Goal: Information Seeking & Learning: Learn about a topic

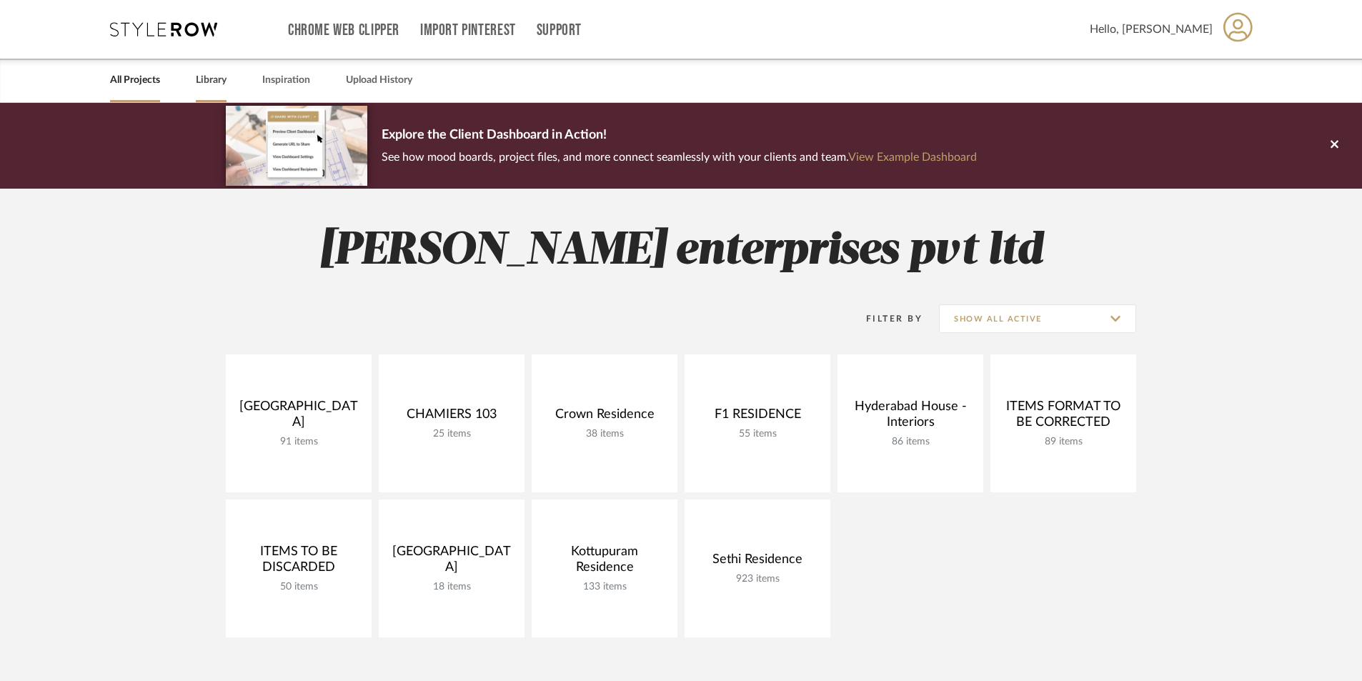
click at [224, 86] on link "Library" at bounding box center [211, 80] width 31 height 19
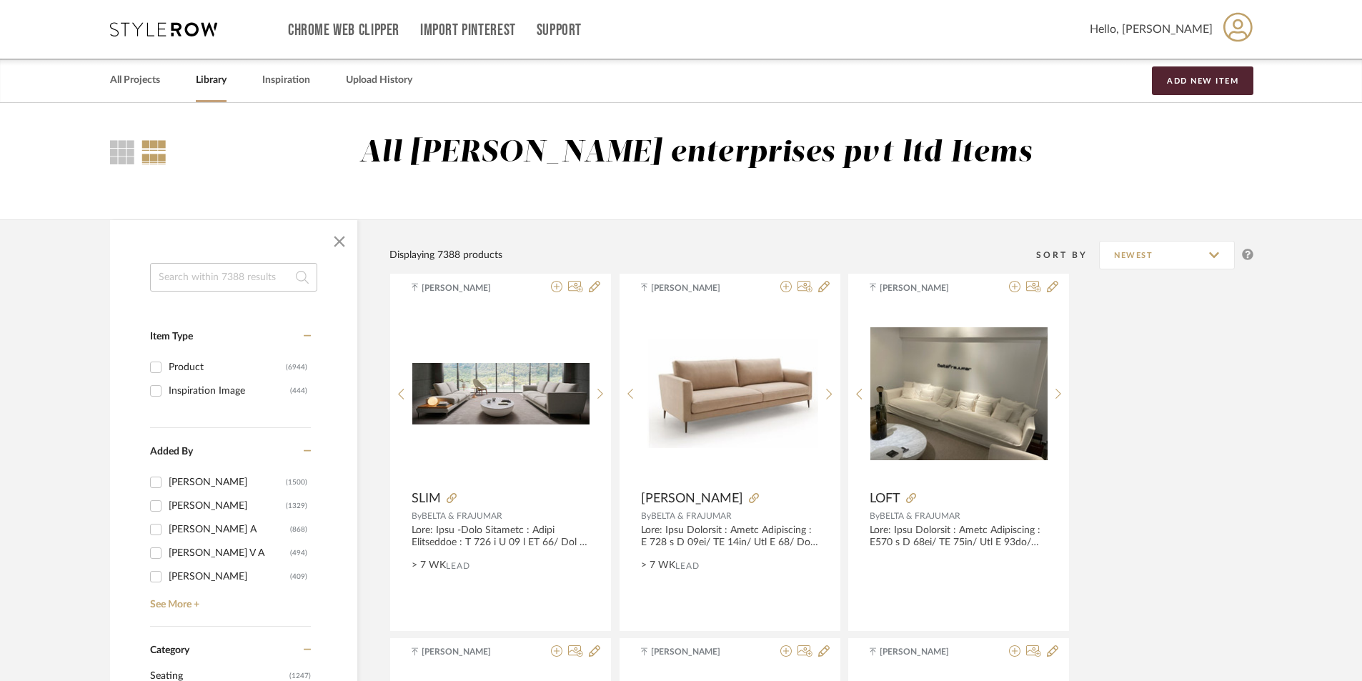
click at [224, 272] on input at bounding box center [233, 277] width 167 height 29
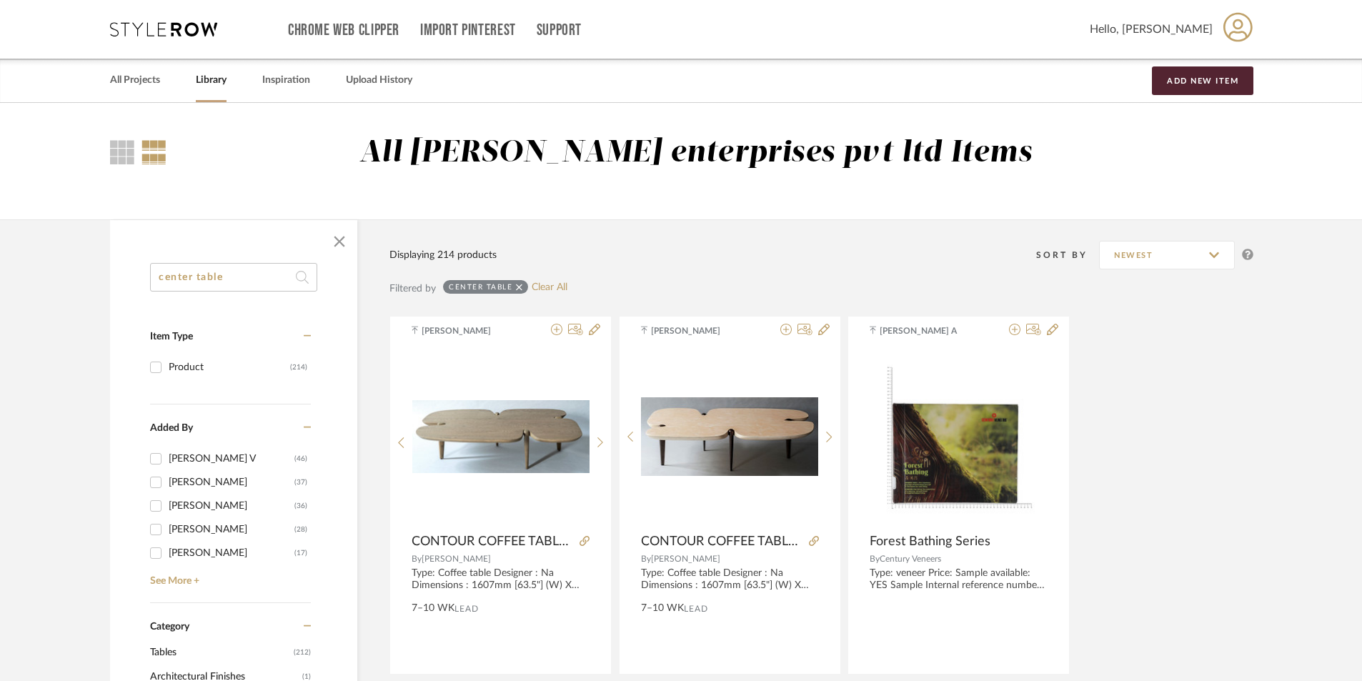
type input "center table"
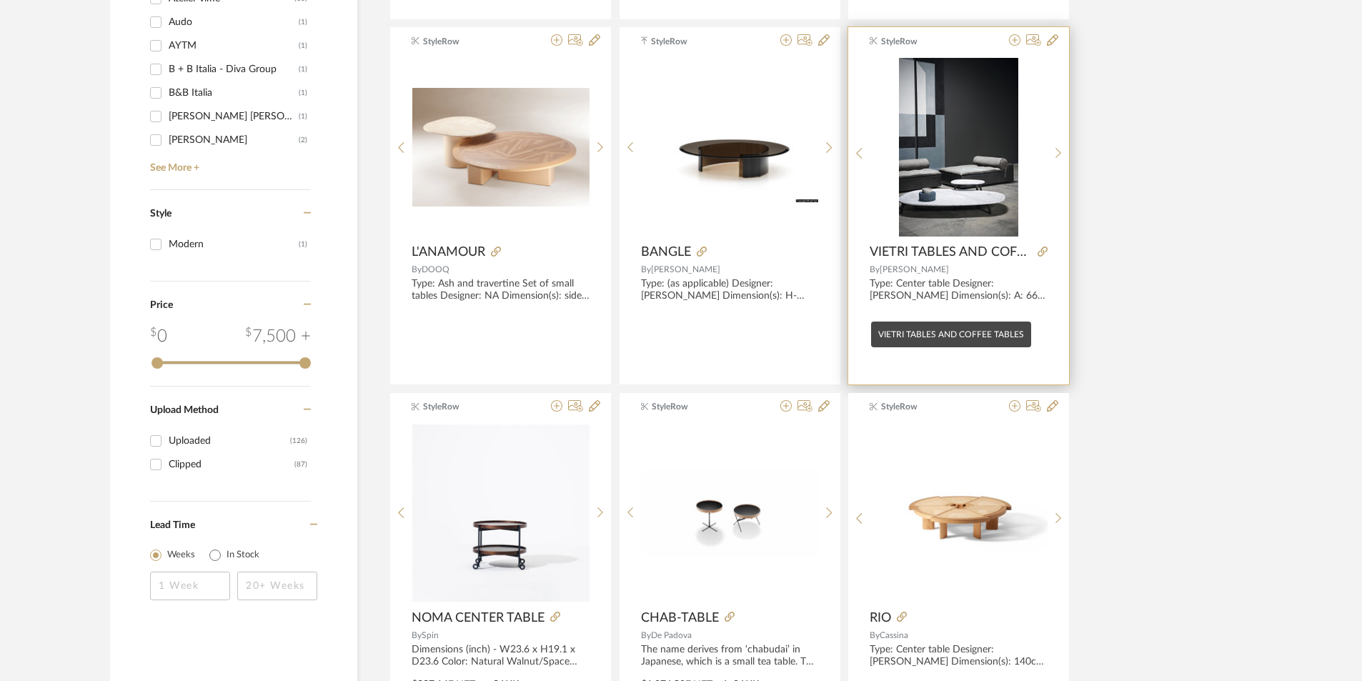
scroll to position [929, 0]
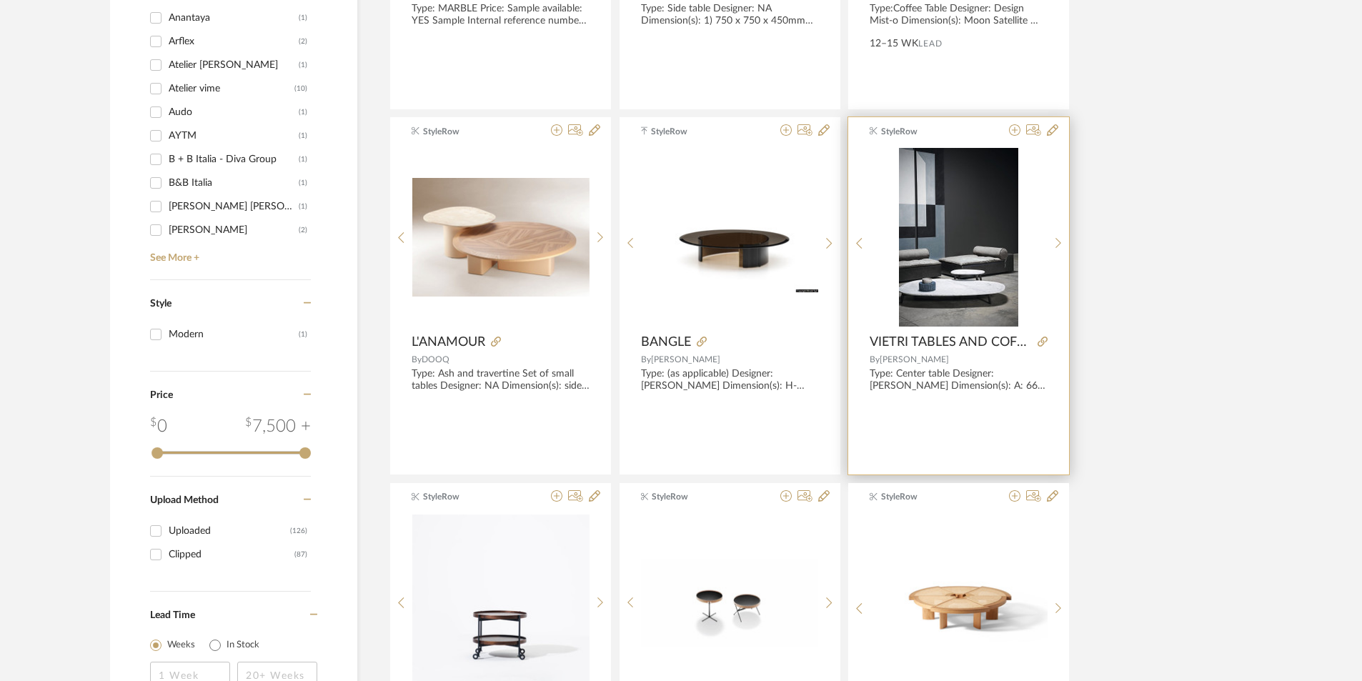
click at [990, 304] on img "0" at bounding box center [958, 237] width 119 height 179
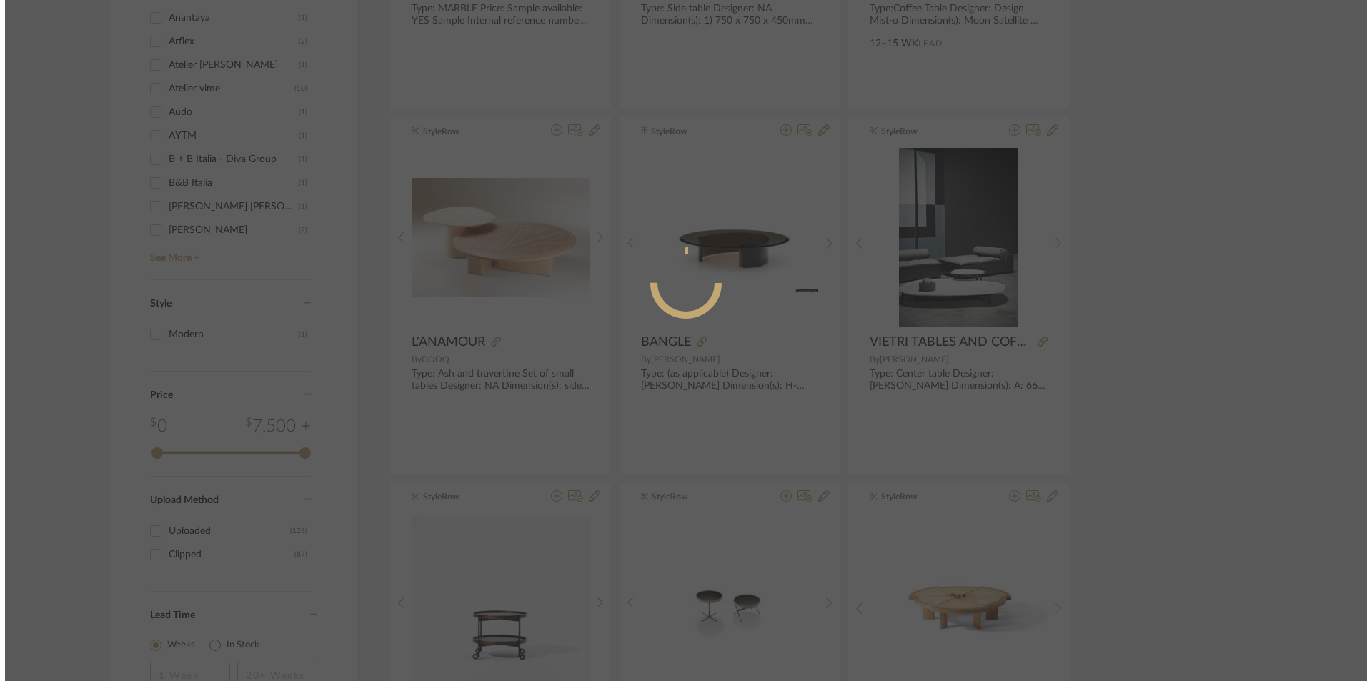
scroll to position [0, 0]
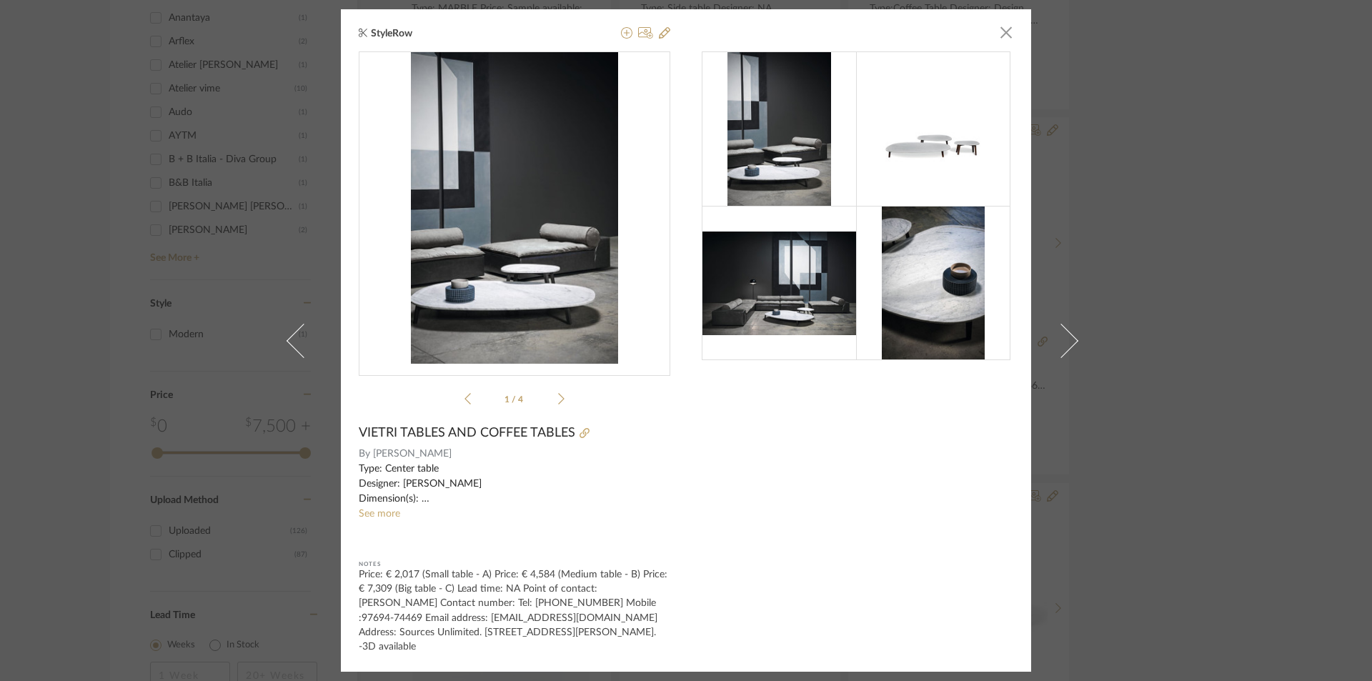
click at [1242, 239] on div "StyleRow × 1 / 4 VIETRI TABLES AND COFFEE TABLES By Baxter Type: Center table D…" at bounding box center [686, 340] width 1372 height 681
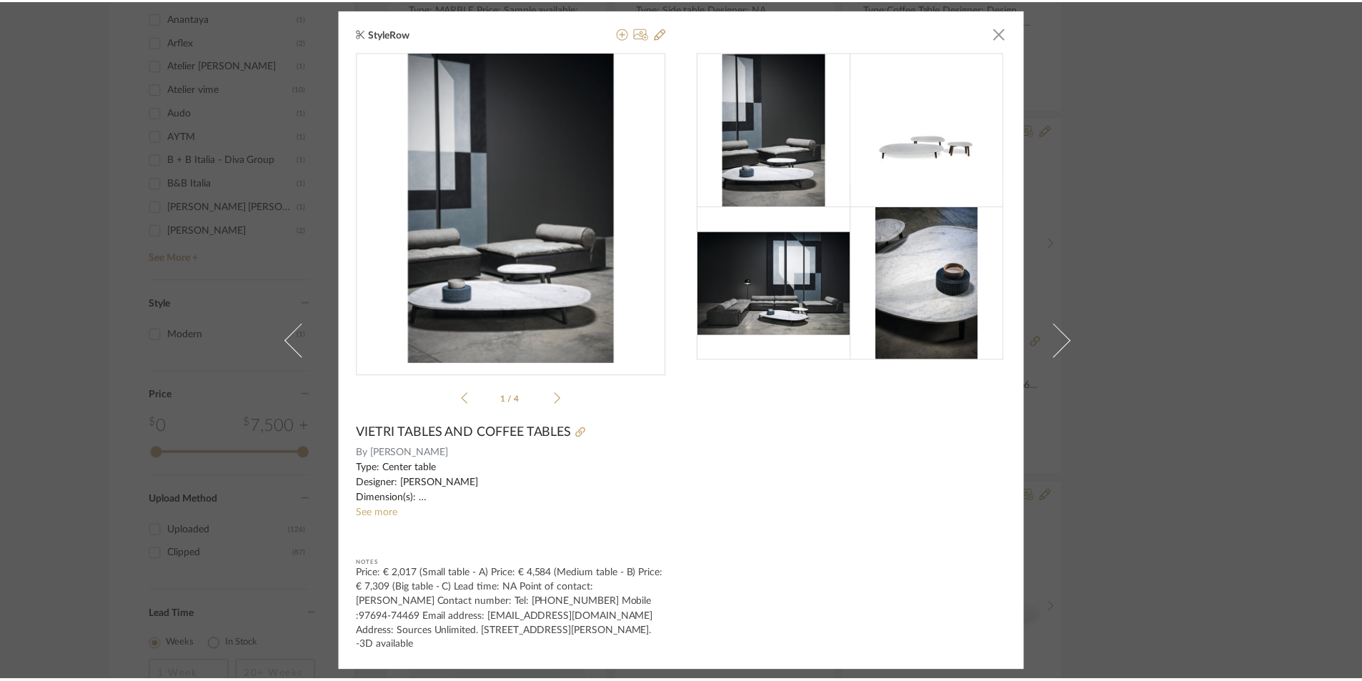
scroll to position [929, 0]
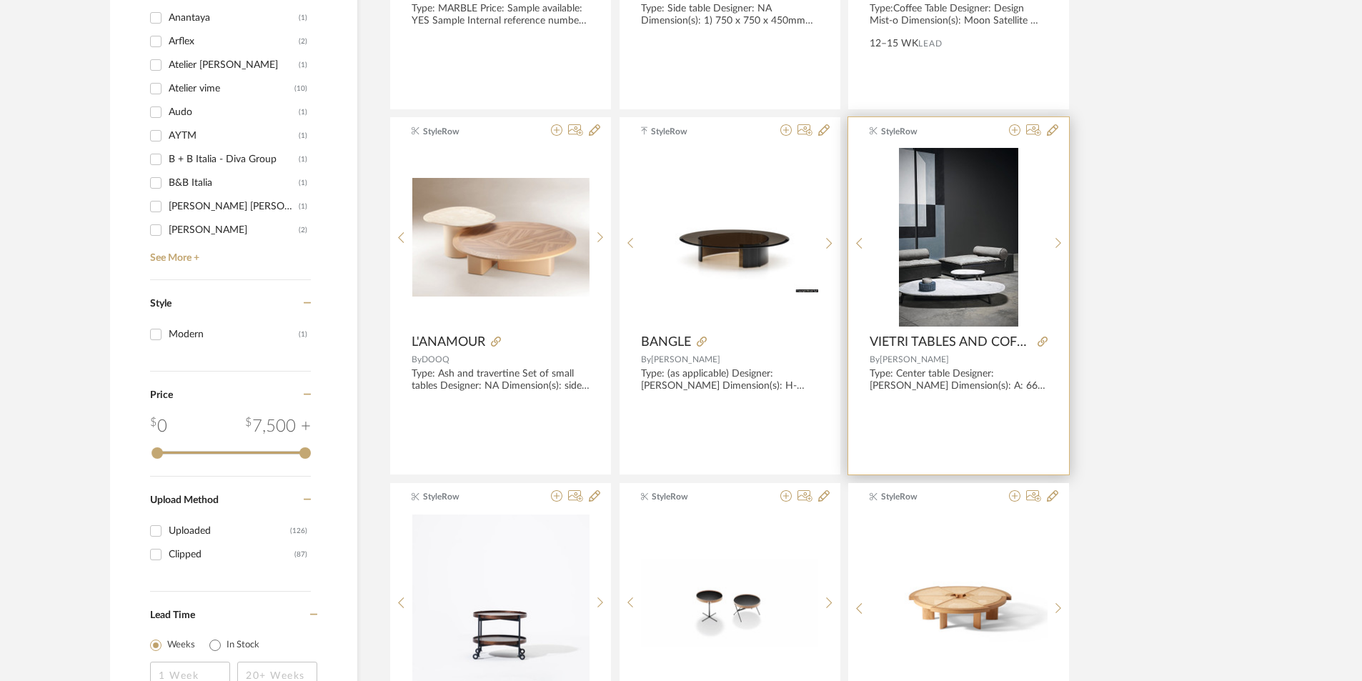
click at [980, 239] on img "0" at bounding box center [958, 237] width 119 height 179
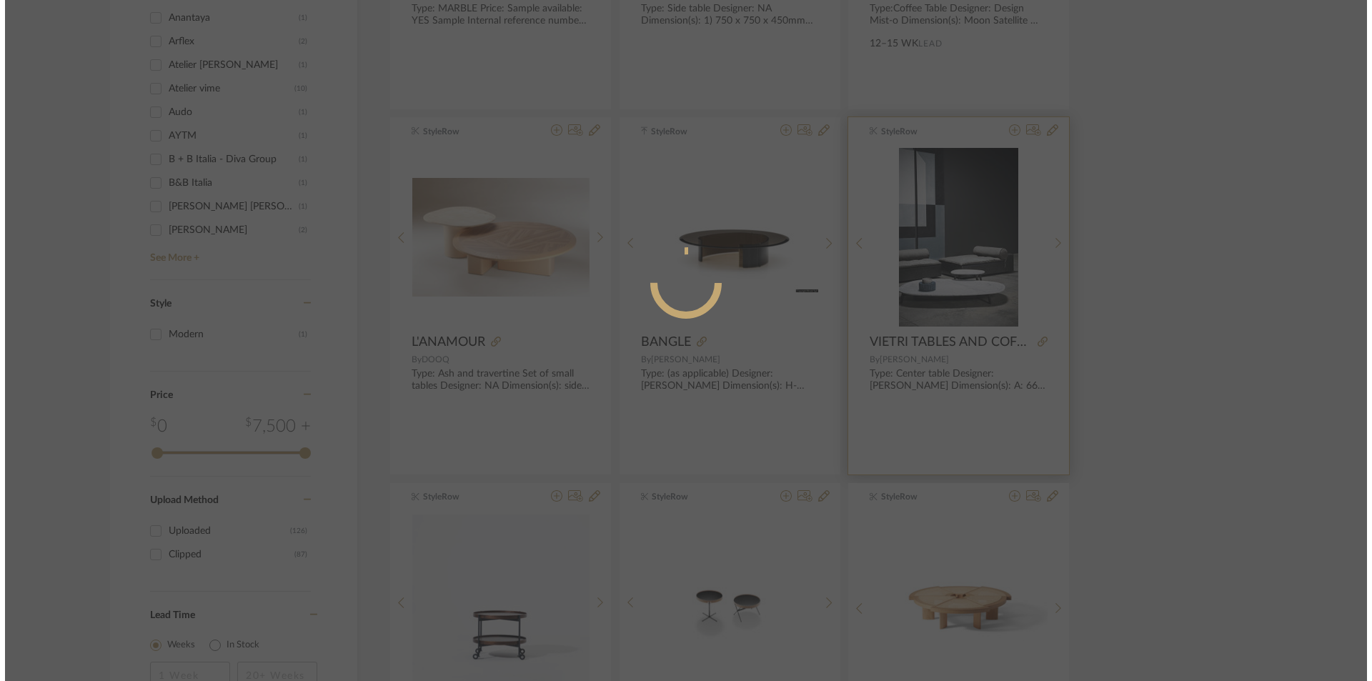
scroll to position [0, 0]
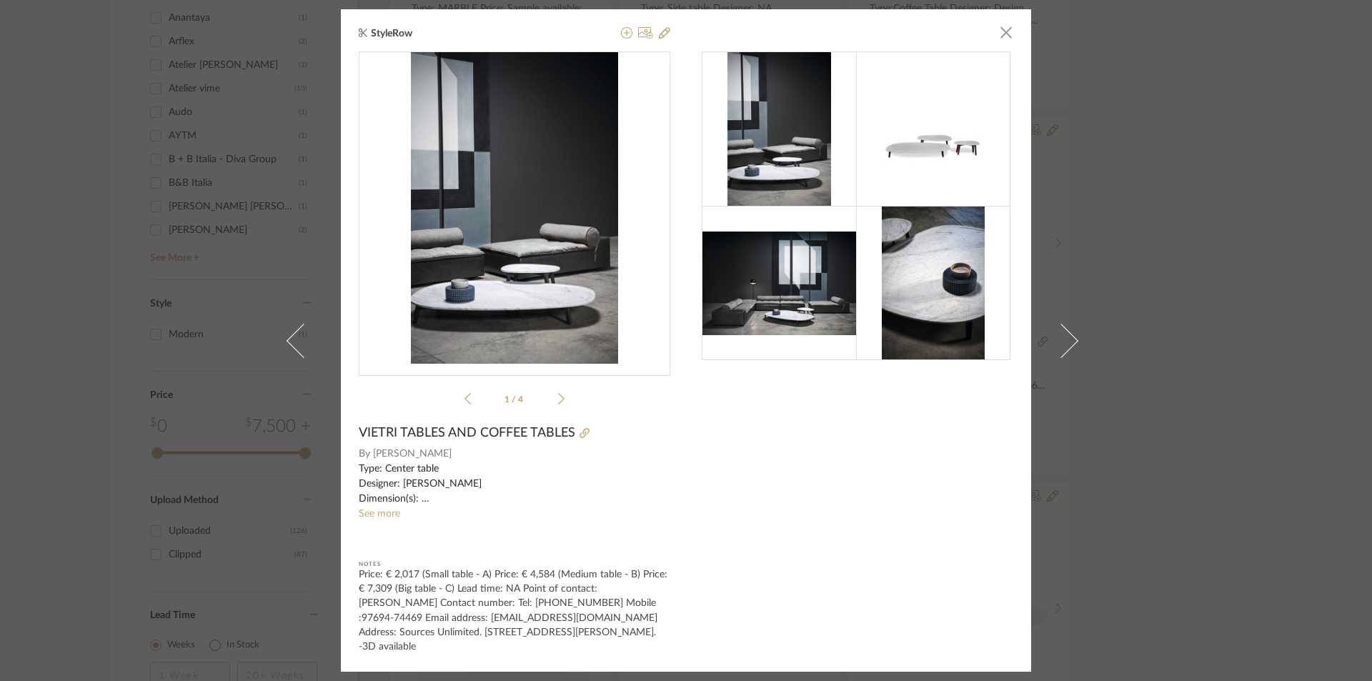
click at [481, 334] on img "0" at bounding box center [515, 208] width 208 height 312
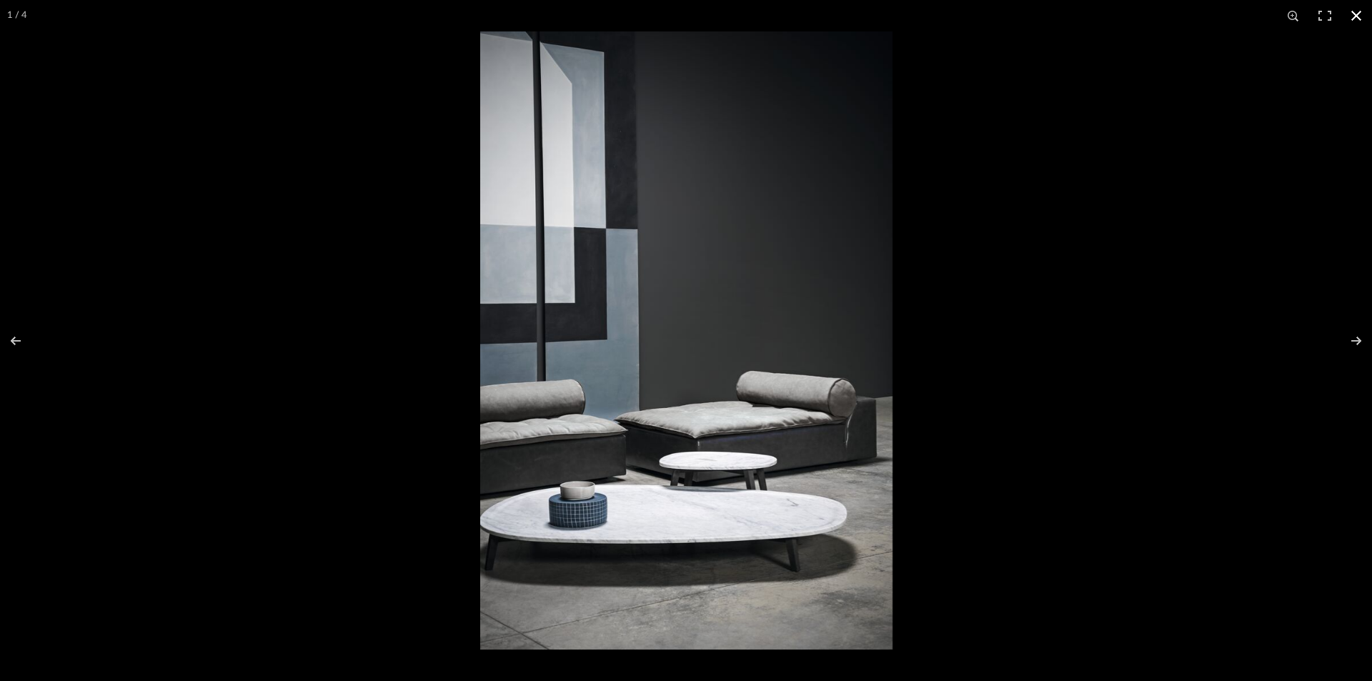
click at [1348, 20] on button at bounding box center [1356, 15] width 31 height 31
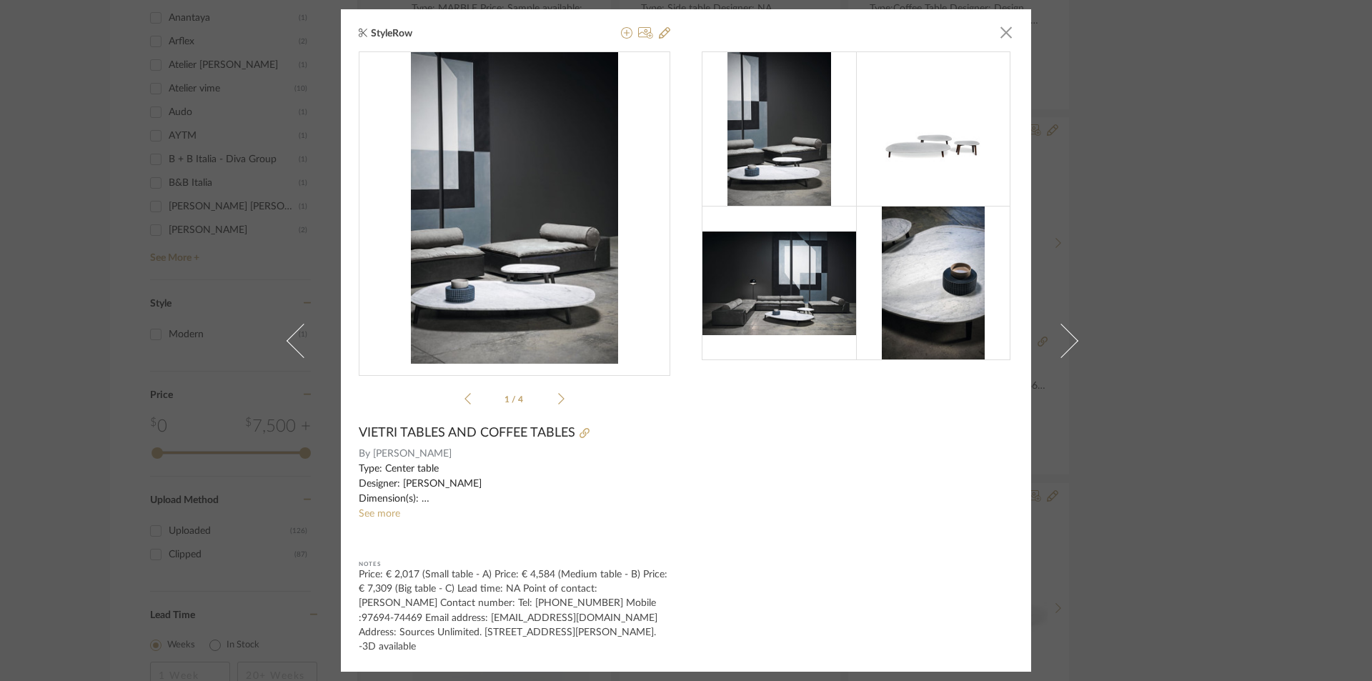
click at [1168, 261] on div "StyleRow × 1 / 4 VIETRI TABLES AND COFFEE TABLES By Baxter Type: Center table D…" at bounding box center [686, 340] width 1372 height 681
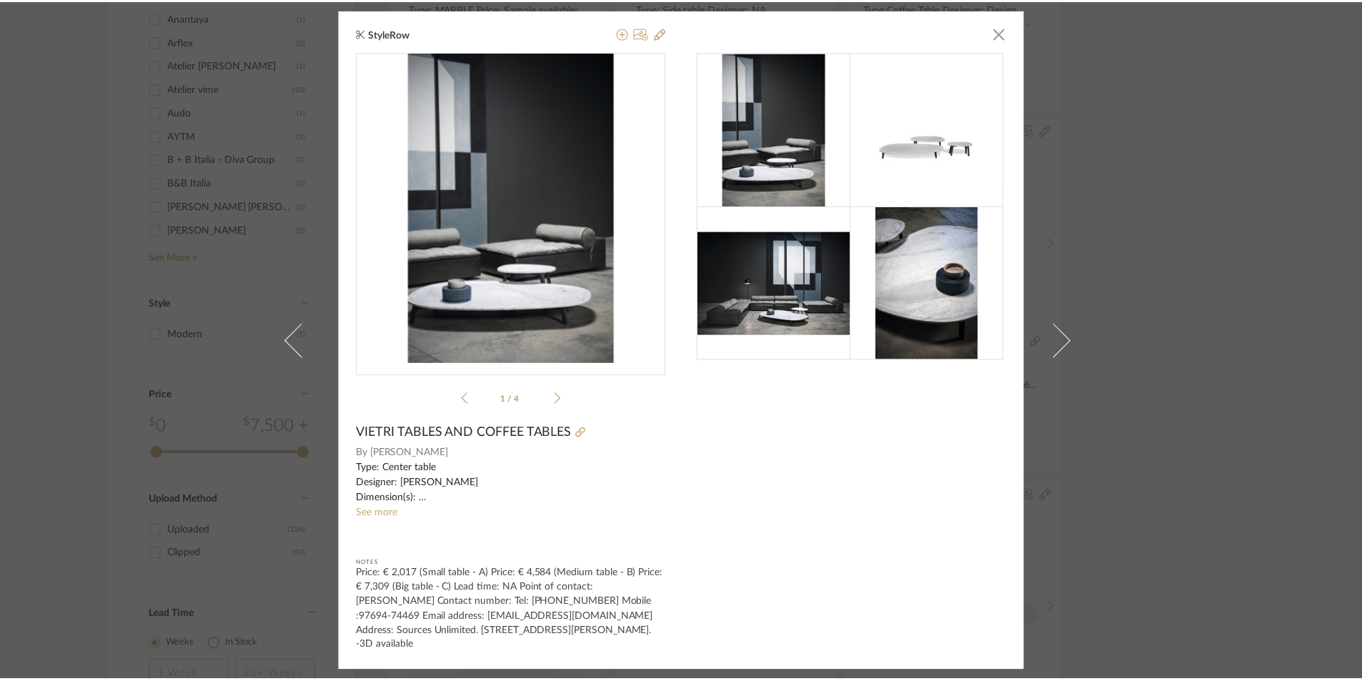
scroll to position [929, 0]
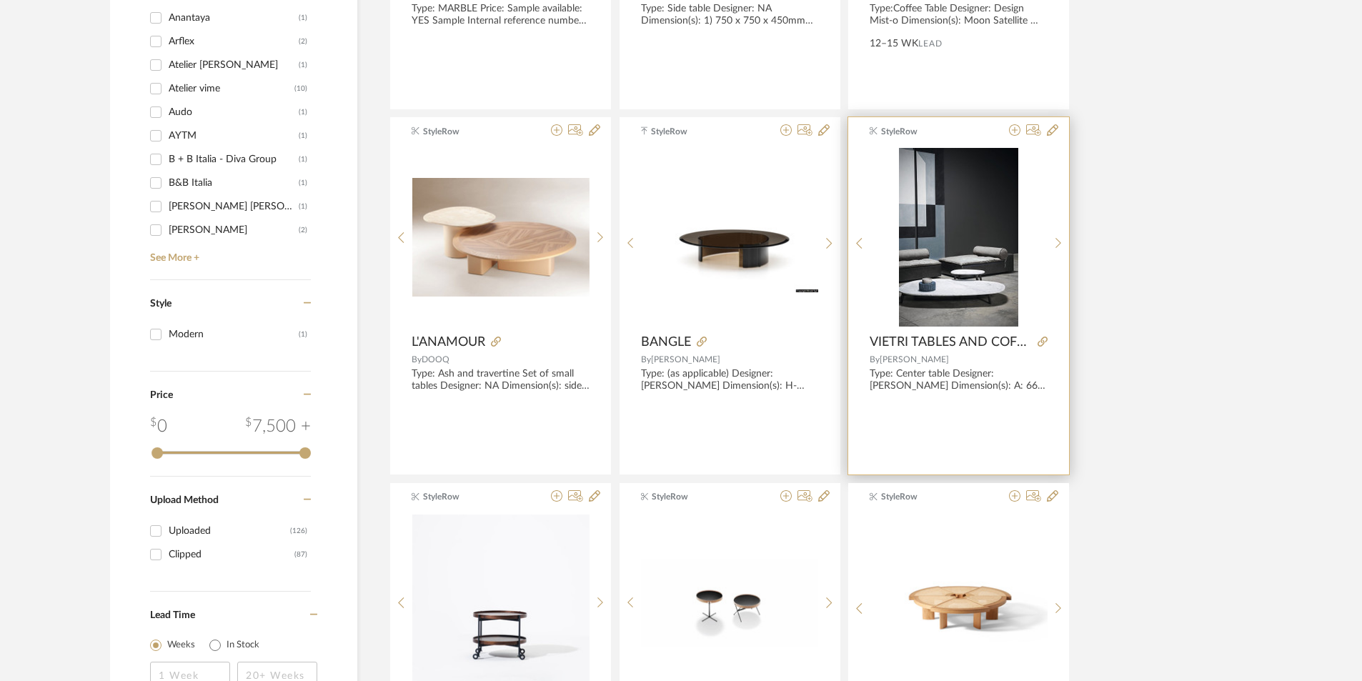
click at [971, 253] on img "0" at bounding box center [958, 237] width 119 height 179
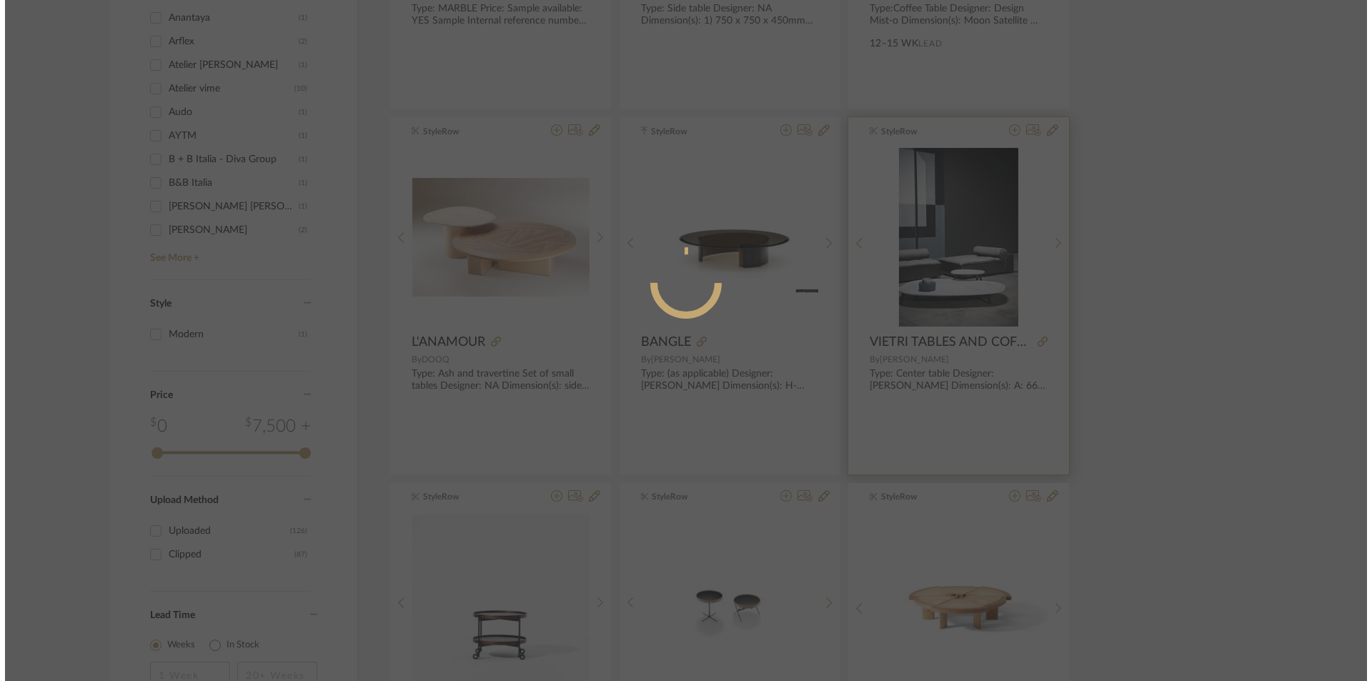
scroll to position [0, 0]
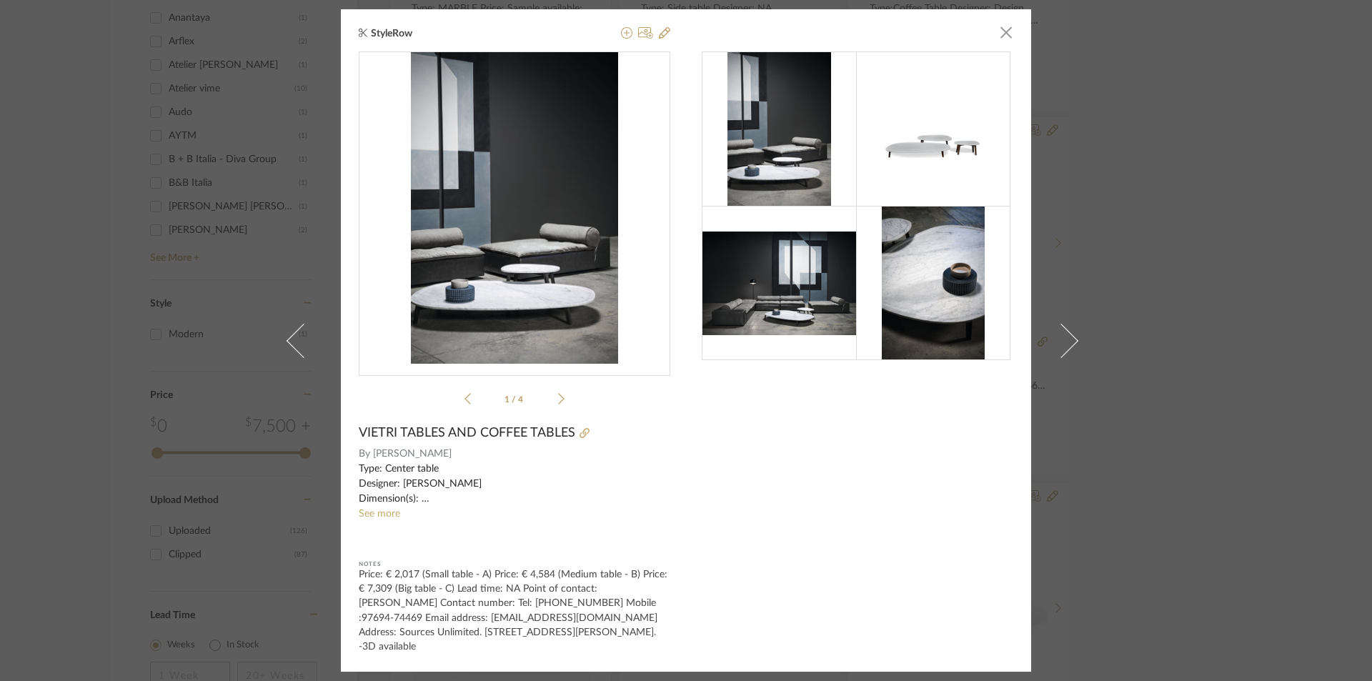
click at [785, 279] on img at bounding box center [779, 283] width 154 height 103
click at [430, 254] on img "0" at bounding box center [515, 208] width 208 height 312
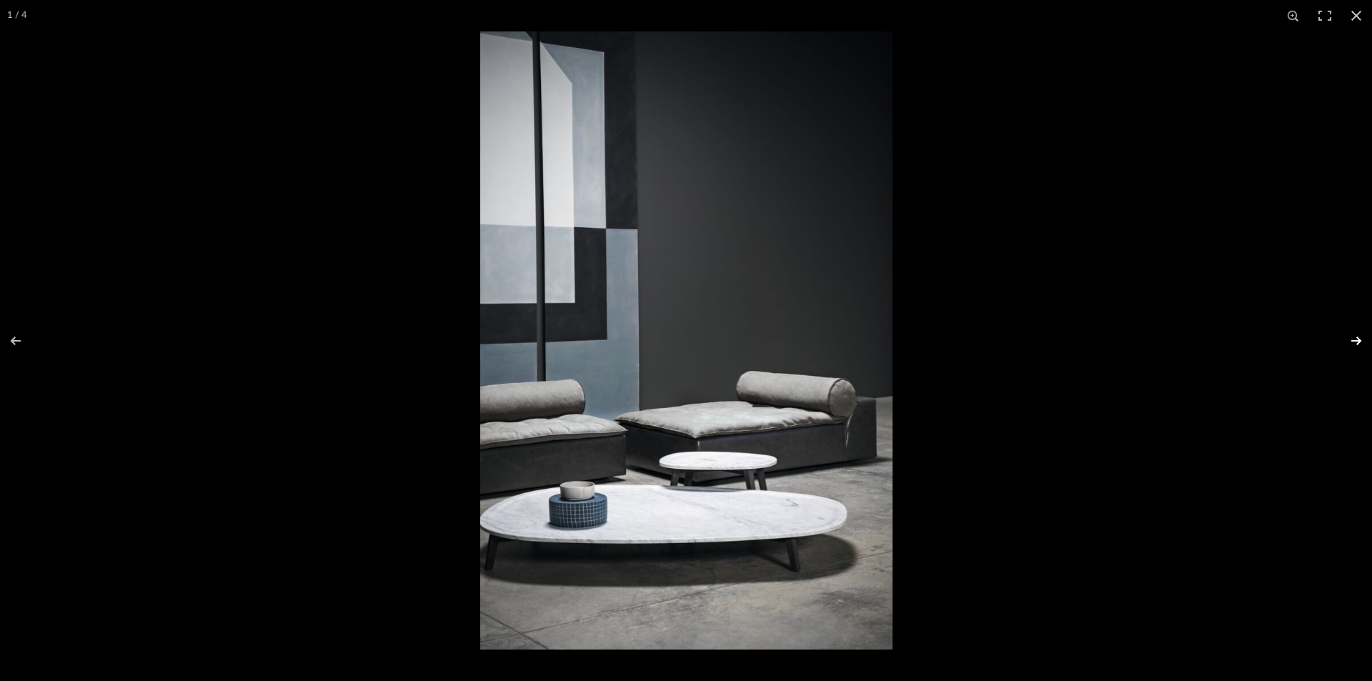
click at [1366, 335] on button at bounding box center [1347, 340] width 50 height 71
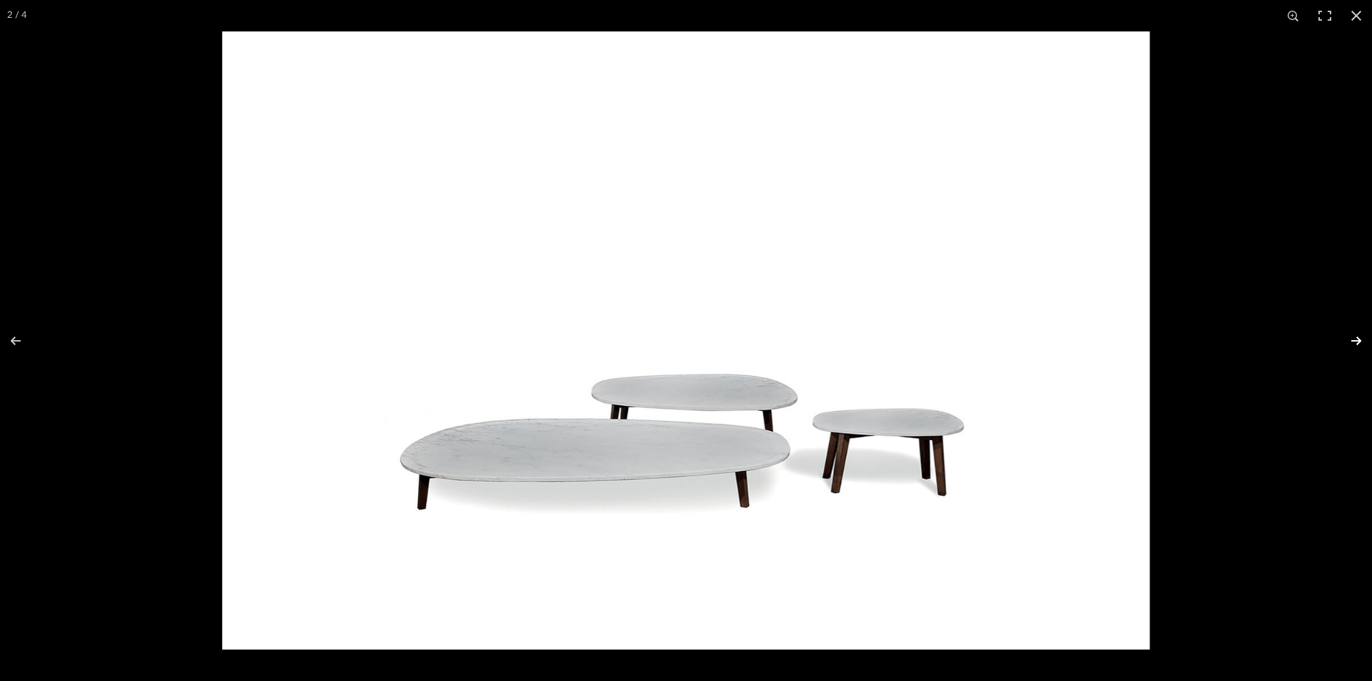
click at [1366, 335] on button at bounding box center [1347, 340] width 50 height 71
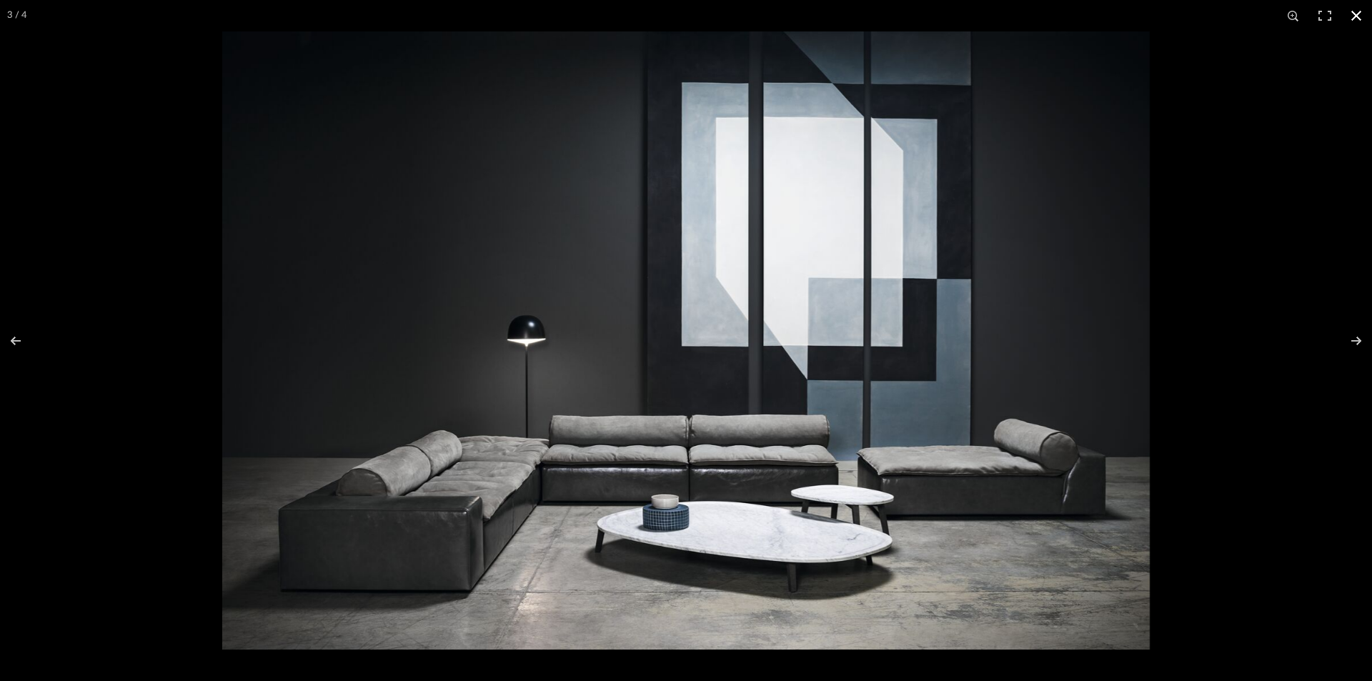
click at [1334, 222] on div at bounding box center [908, 371] width 1372 height 681
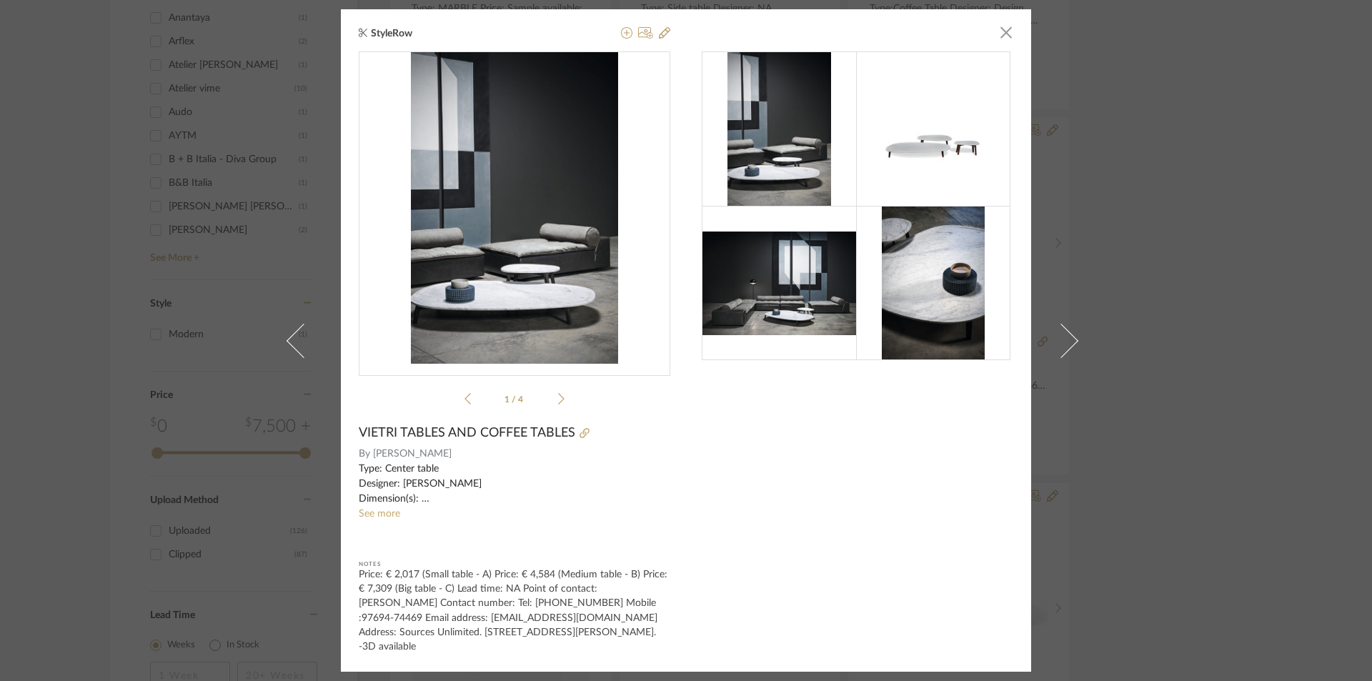
click at [1291, 129] on div "StyleRow × 1 / 4 VIETRI TABLES AND COFFEE TABLES By Baxter Type: Center table D…" at bounding box center [686, 340] width 1372 height 681
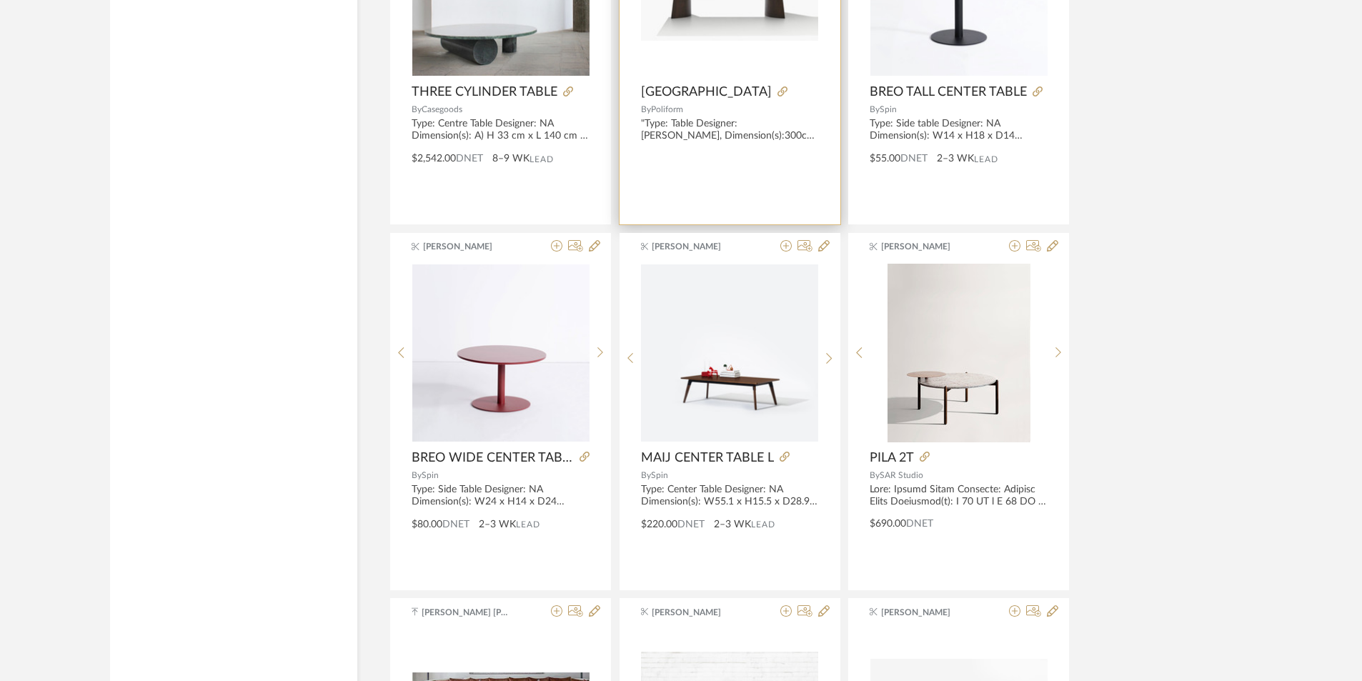
scroll to position [1930, 0]
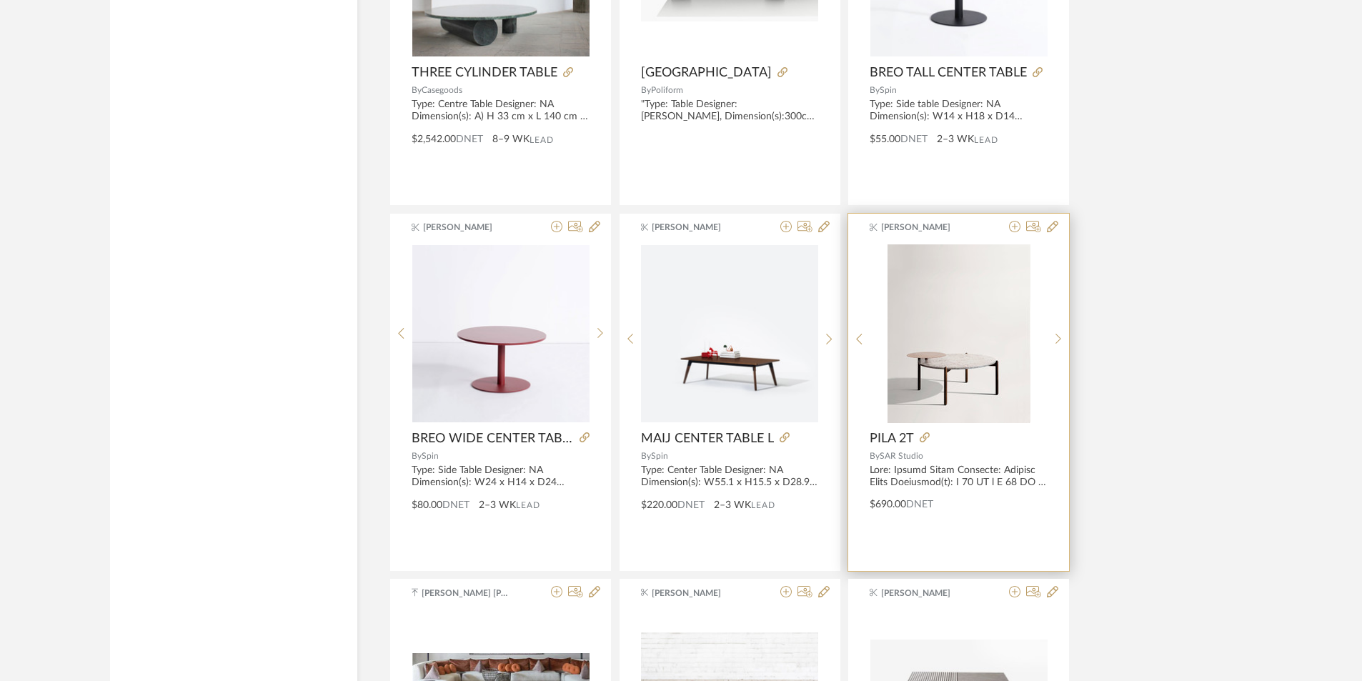
click at [975, 322] on img "0" at bounding box center [959, 333] width 143 height 179
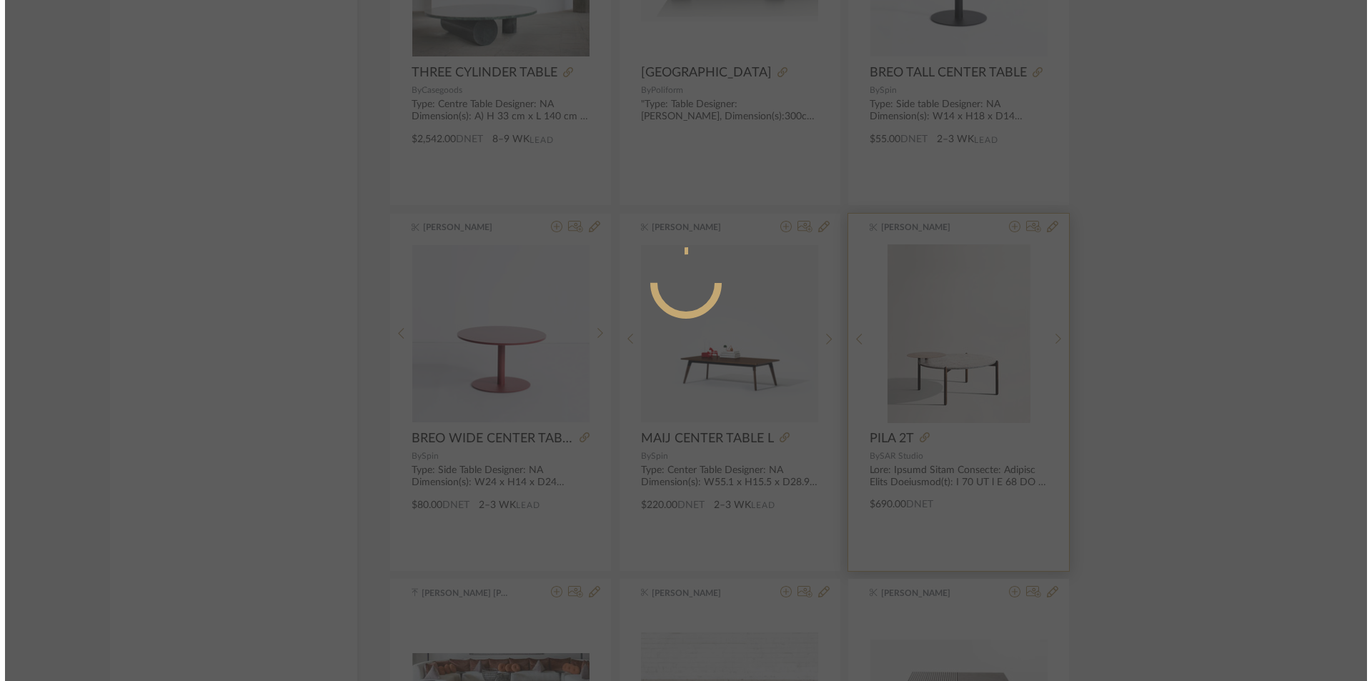
scroll to position [0, 0]
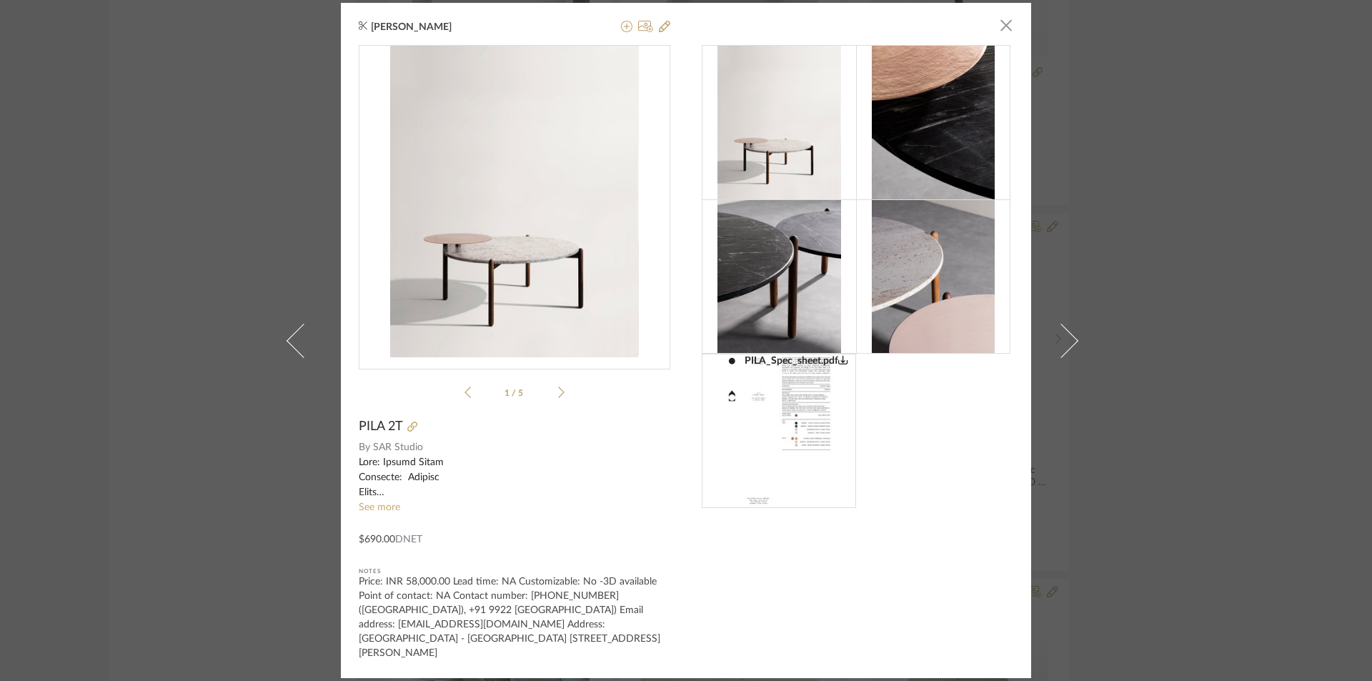
click at [1169, 263] on div "Suvosri Ghosh × PILA_Spec_sheet.pdf PILA_Spec_sheet.pdf 1 / 5 PILA 2T By SAR St…" at bounding box center [686, 340] width 1372 height 681
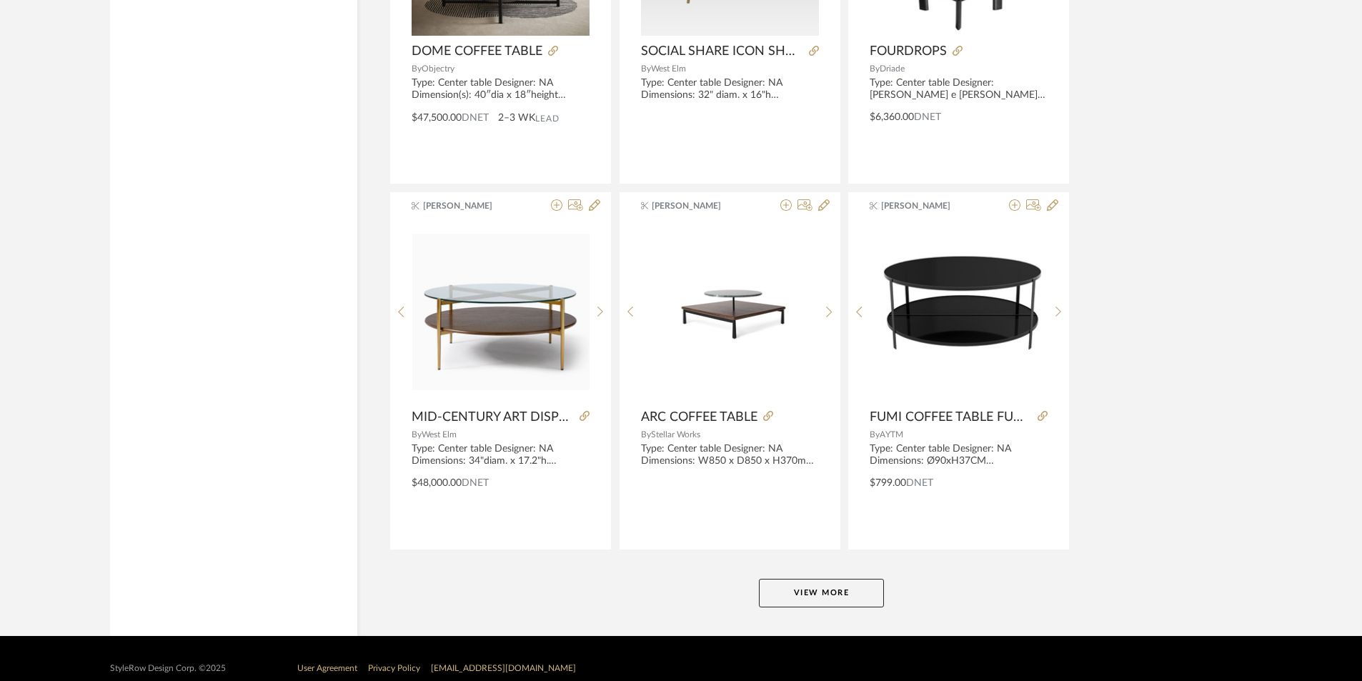
scroll to position [4165, 0]
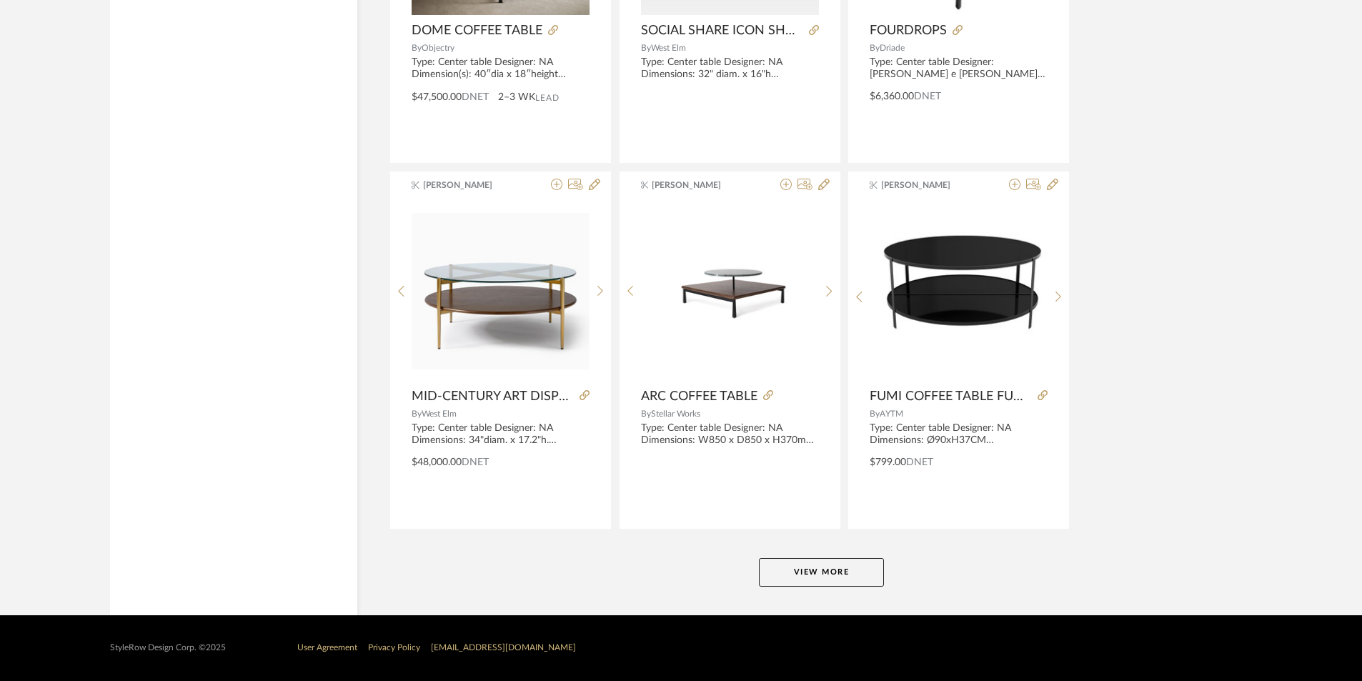
click at [833, 566] on button "View More" at bounding box center [821, 572] width 125 height 29
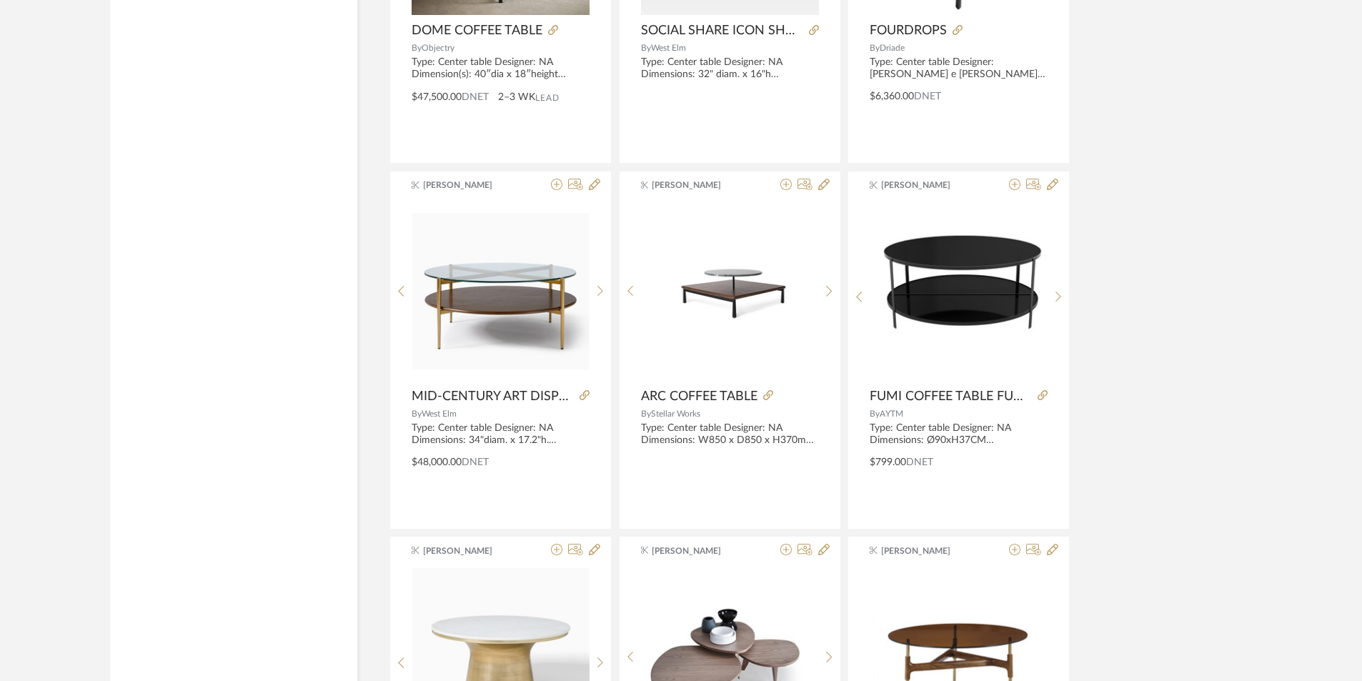
click at [1124, 145] on div "Tehseen Mukadam pdfs-pub...ble-wood.pdf pdfs-pub...ble-wood.pdf CONTOUR COFFEE …" at bounding box center [821, 533] width 864 height 8765
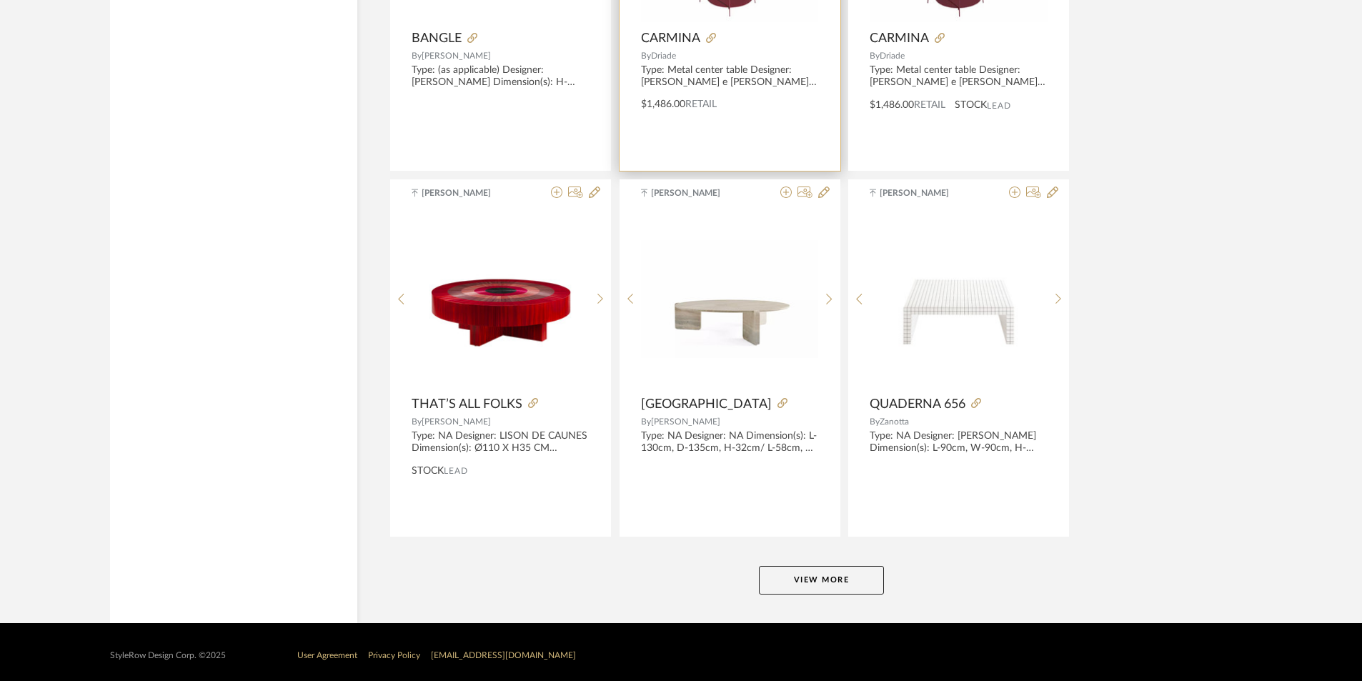
scroll to position [8551, 0]
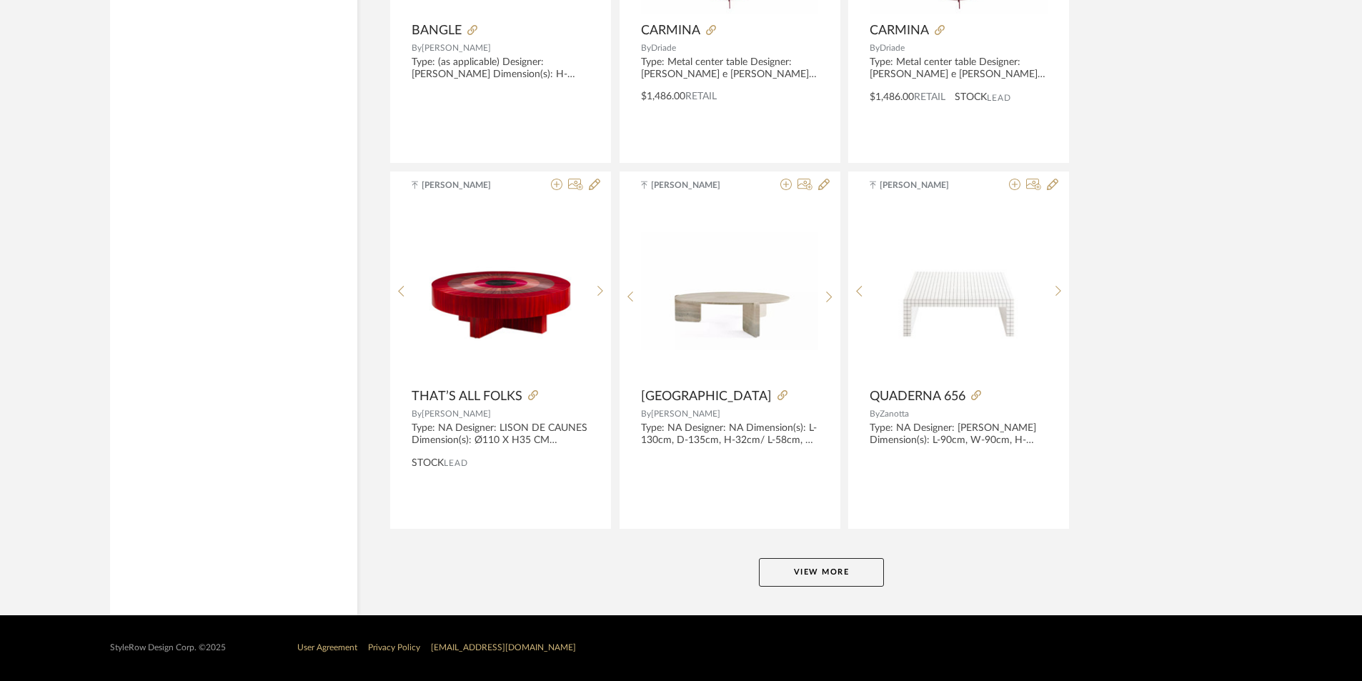
click at [839, 570] on button "View More" at bounding box center [821, 572] width 125 height 29
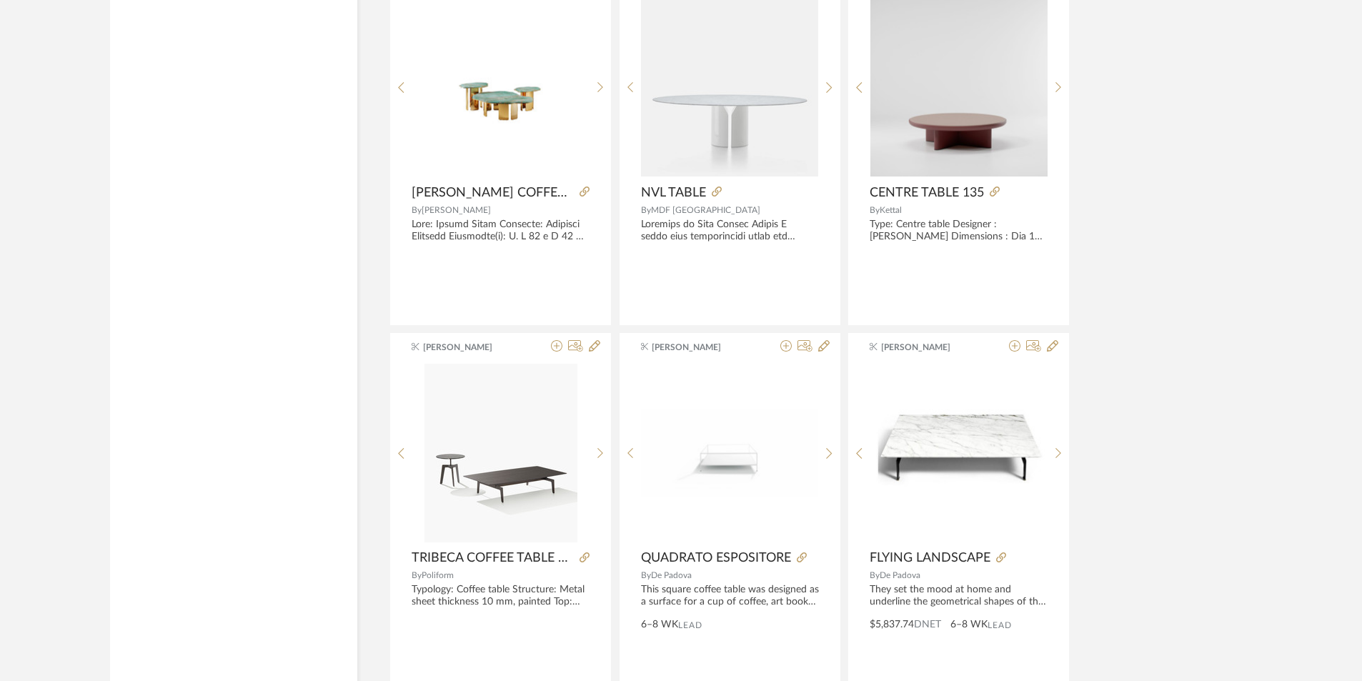
scroll to position [9495, 0]
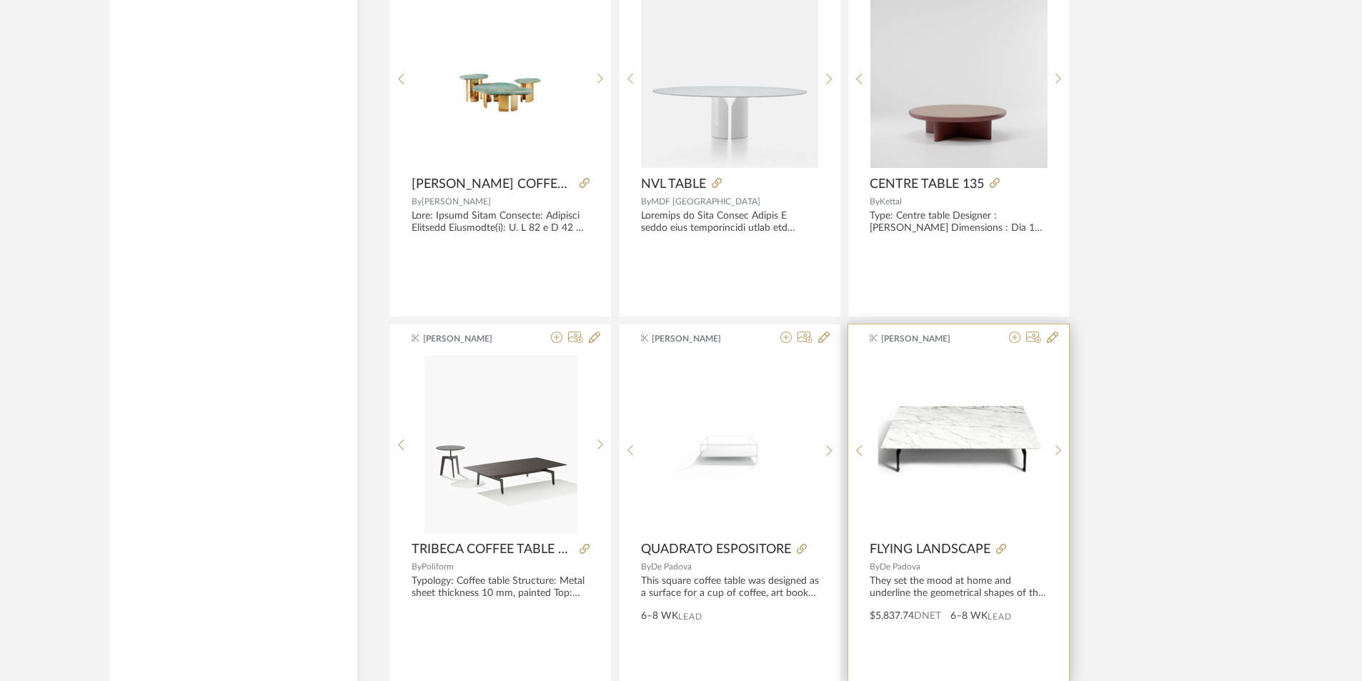
click at [903, 447] on img "0" at bounding box center [958, 444] width 177 height 110
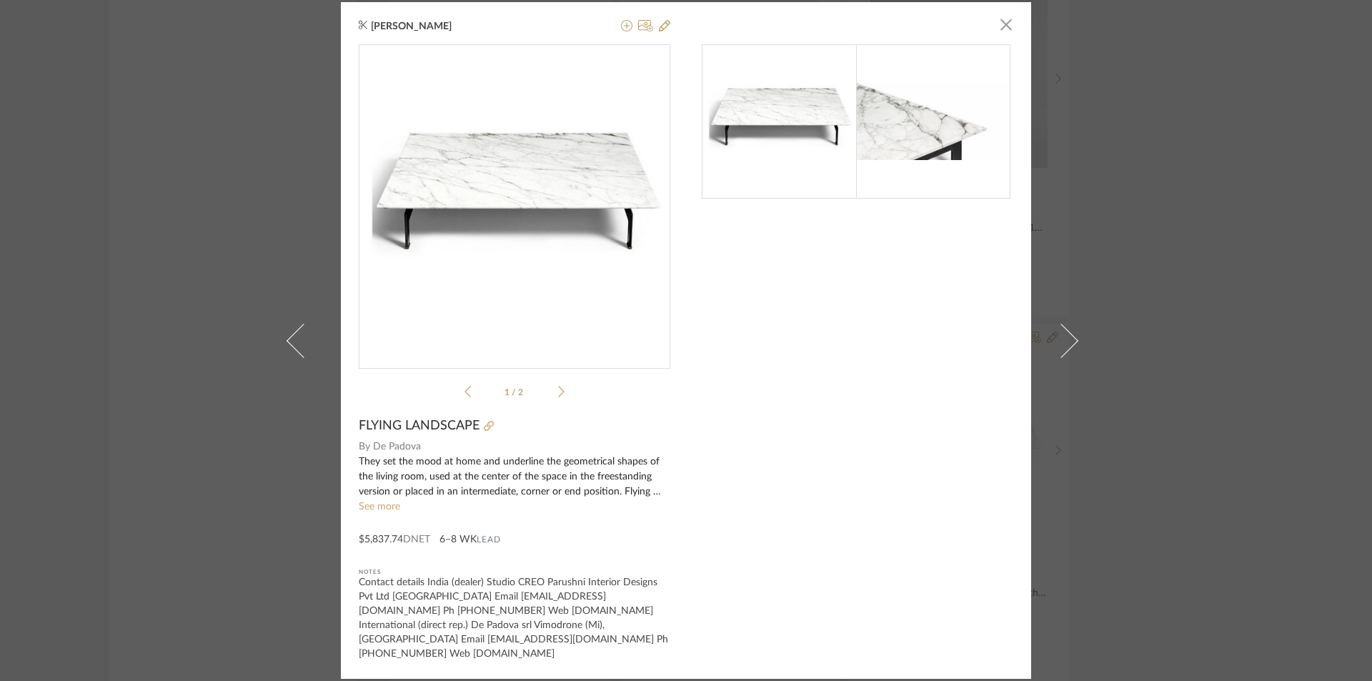
click at [658, 264] on img "0" at bounding box center [515, 201] width 312 height 194
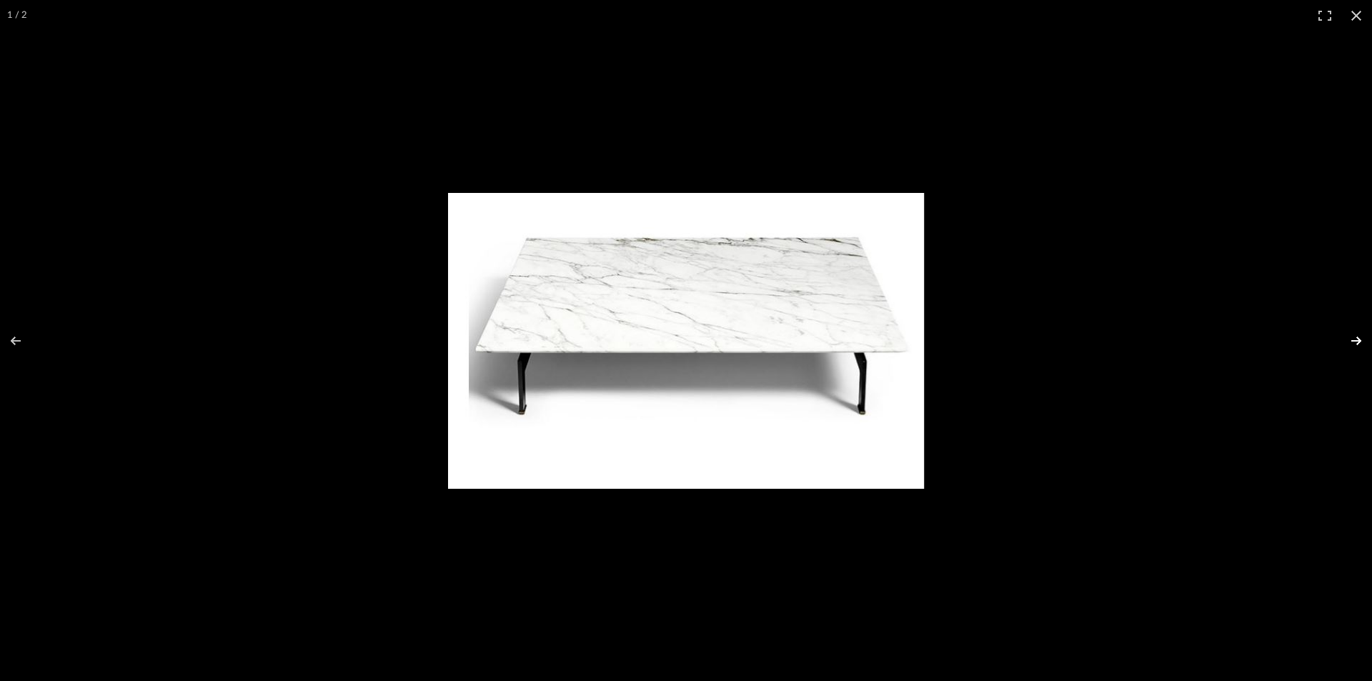
click at [1354, 347] on button at bounding box center [1347, 340] width 50 height 71
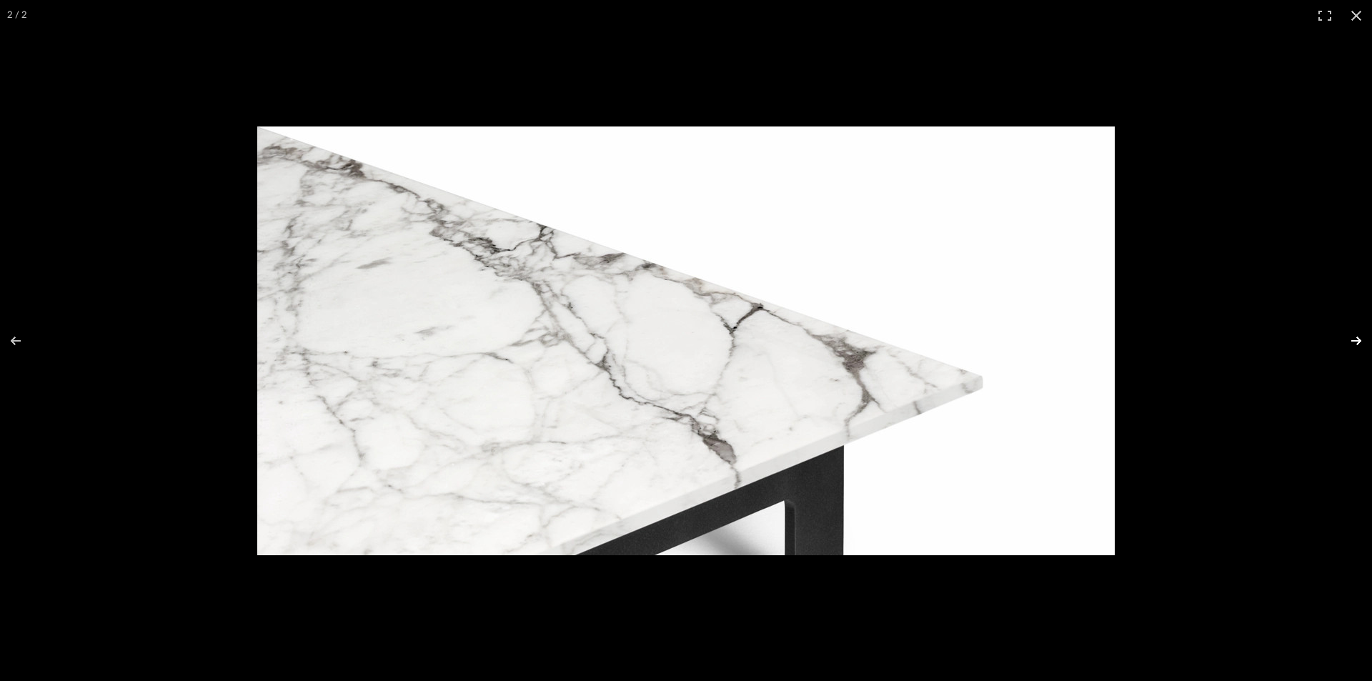
click at [1354, 347] on button at bounding box center [1347, 340] width 50 height 71
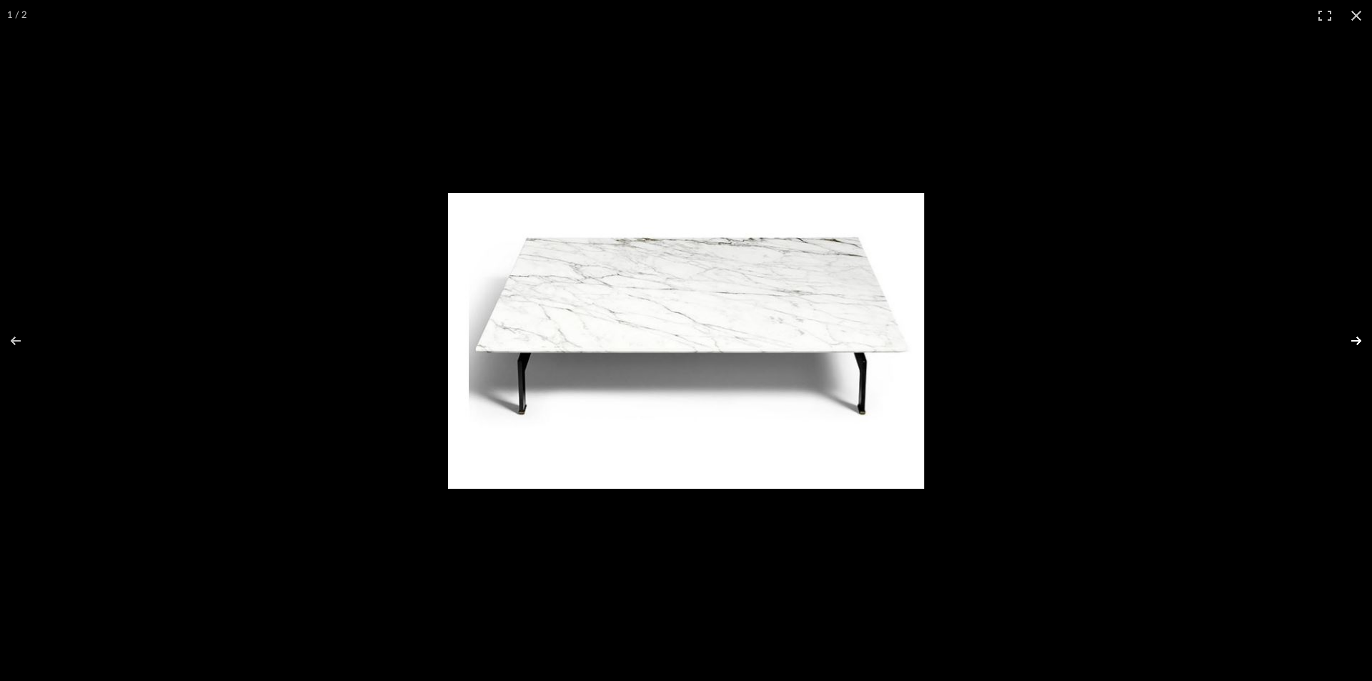
click at [1354, 347] on button at bounding box center [1347, 340] width 50 height 71
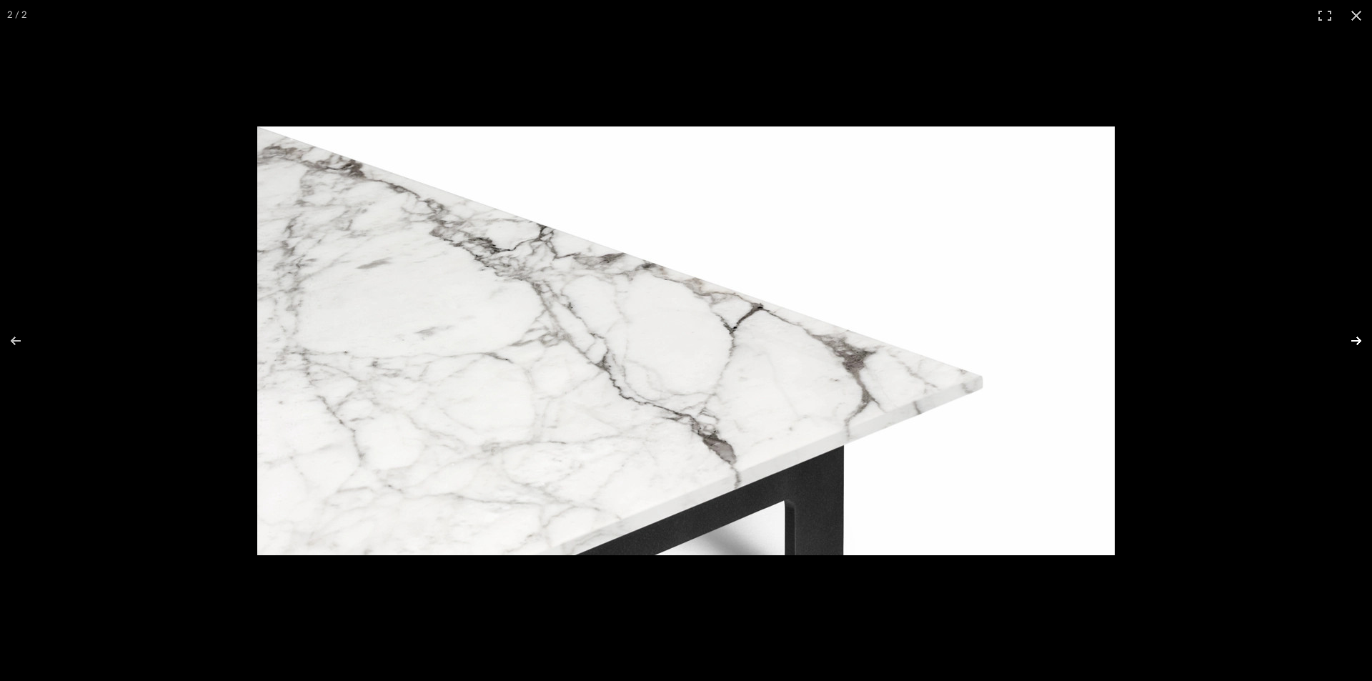
click at [1354, 347] on button at bounding box center [1347, 340] width 50 height 71
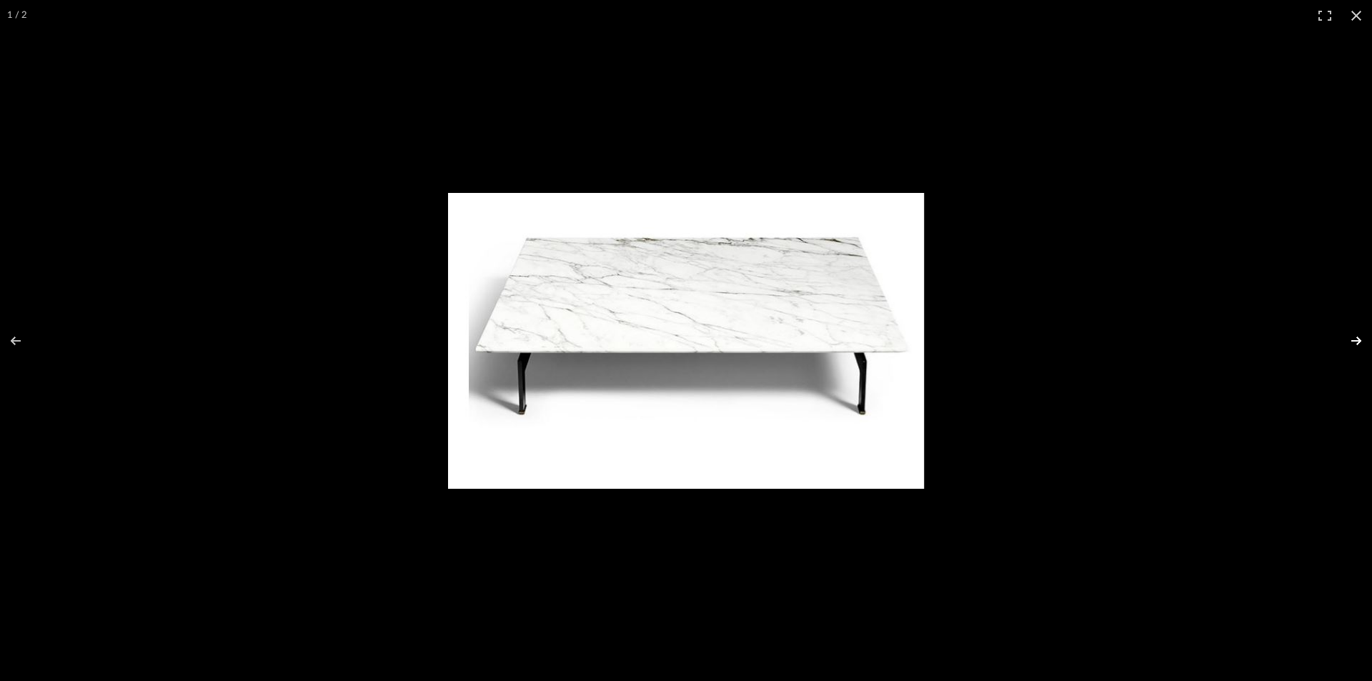
click at [1355, 347] on button at bounding box center [1347, 340] width 50 height 71
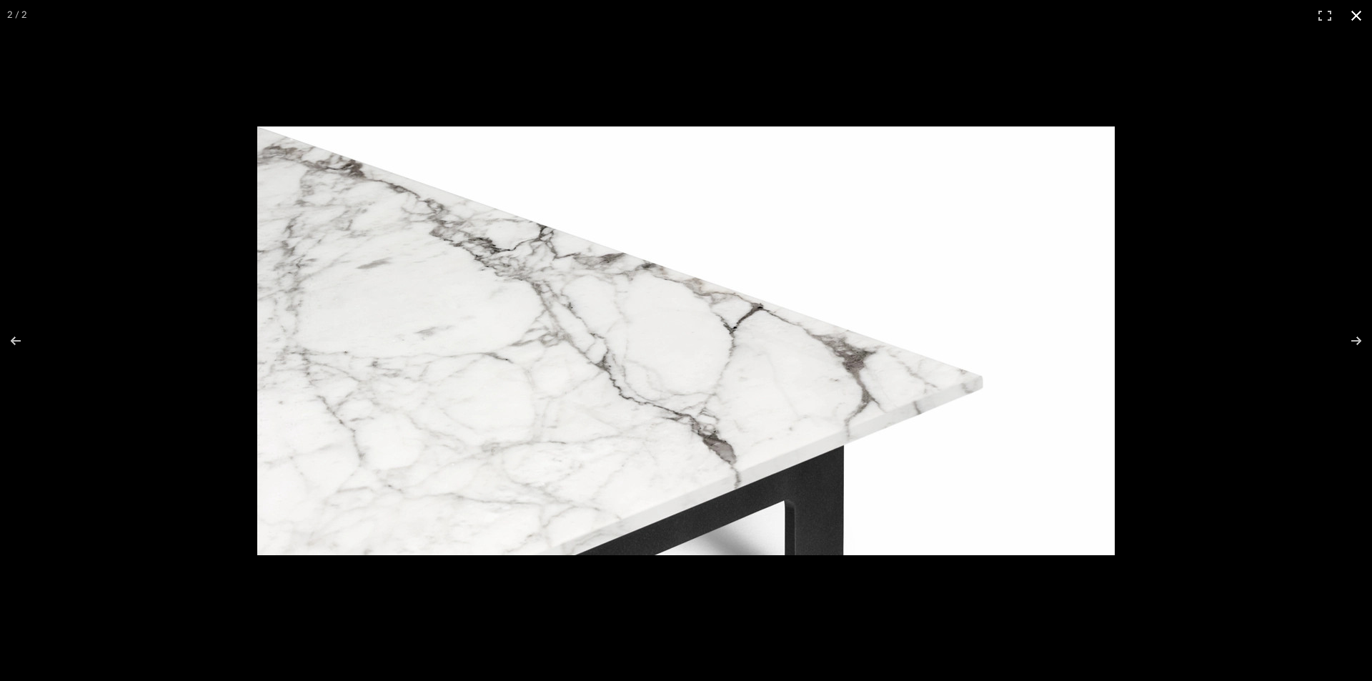
click at [1356, 20] on button at bounding box center [1356, 15] width 31 height 31
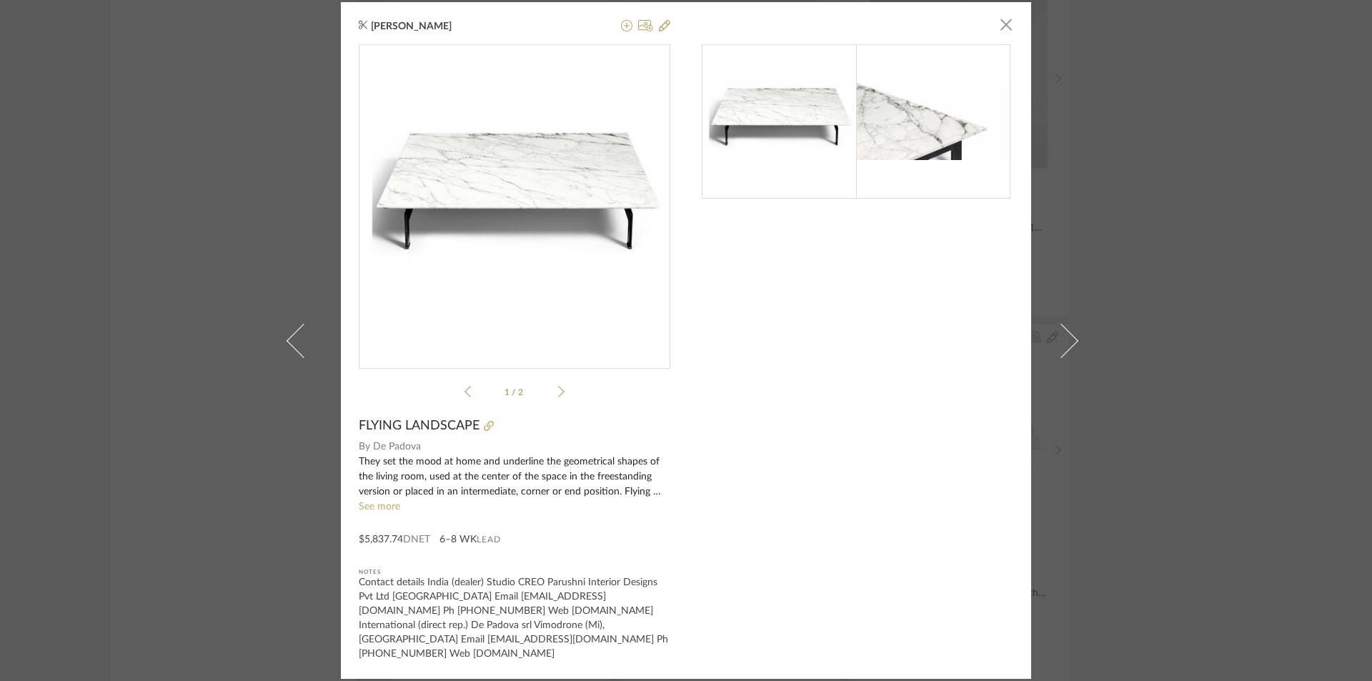
click at [1182, 352] on div "Pavithra Bhaskaran × 1 / 2 FLYING LANDSCAPE By De Padova They set the mood at h…" at bounding box center [686, 340] width 1372 height 681
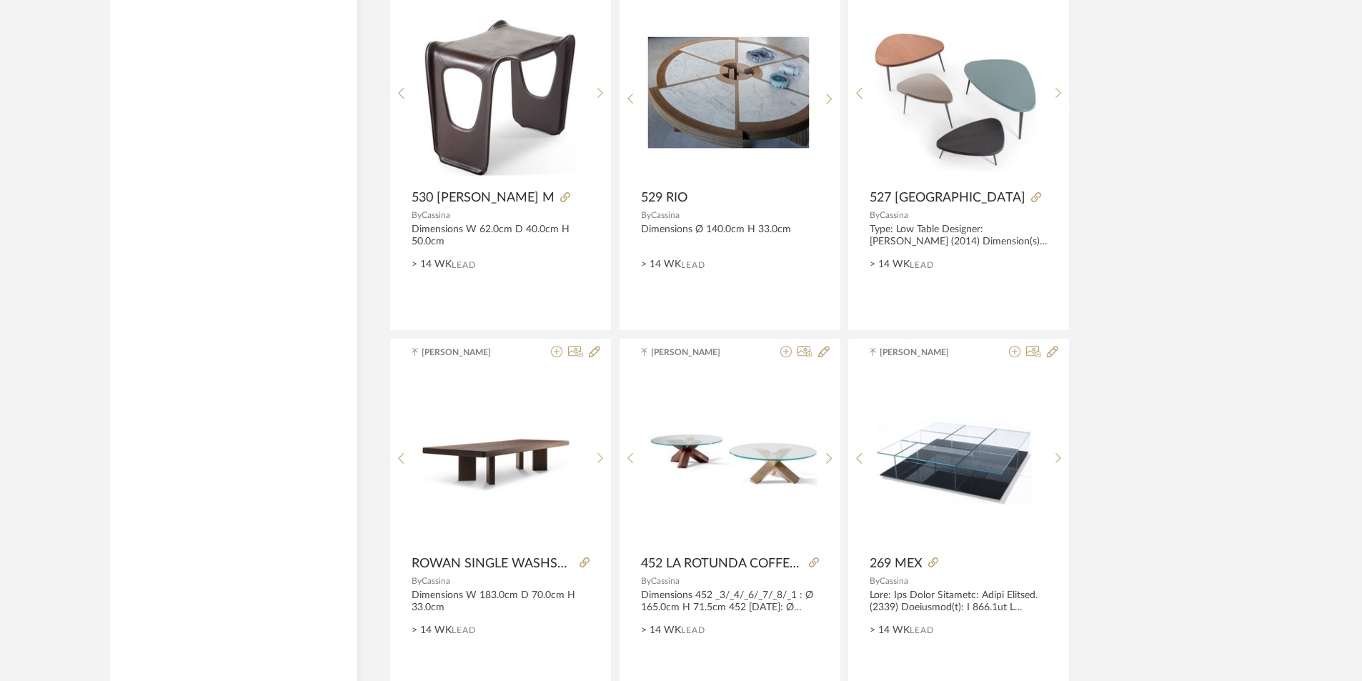
scroll to position [12854, 0]
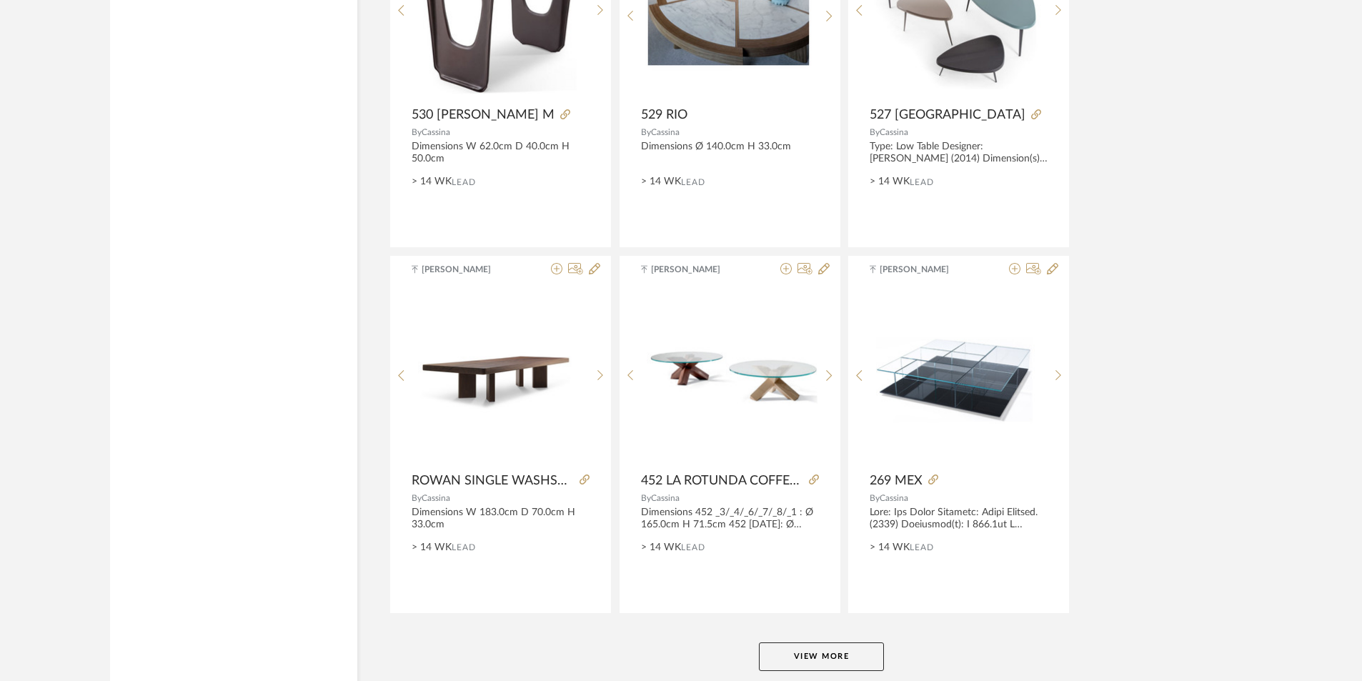
click at [847, 655] on button "View More" at bounding box center [821, 656] width 125 height 29
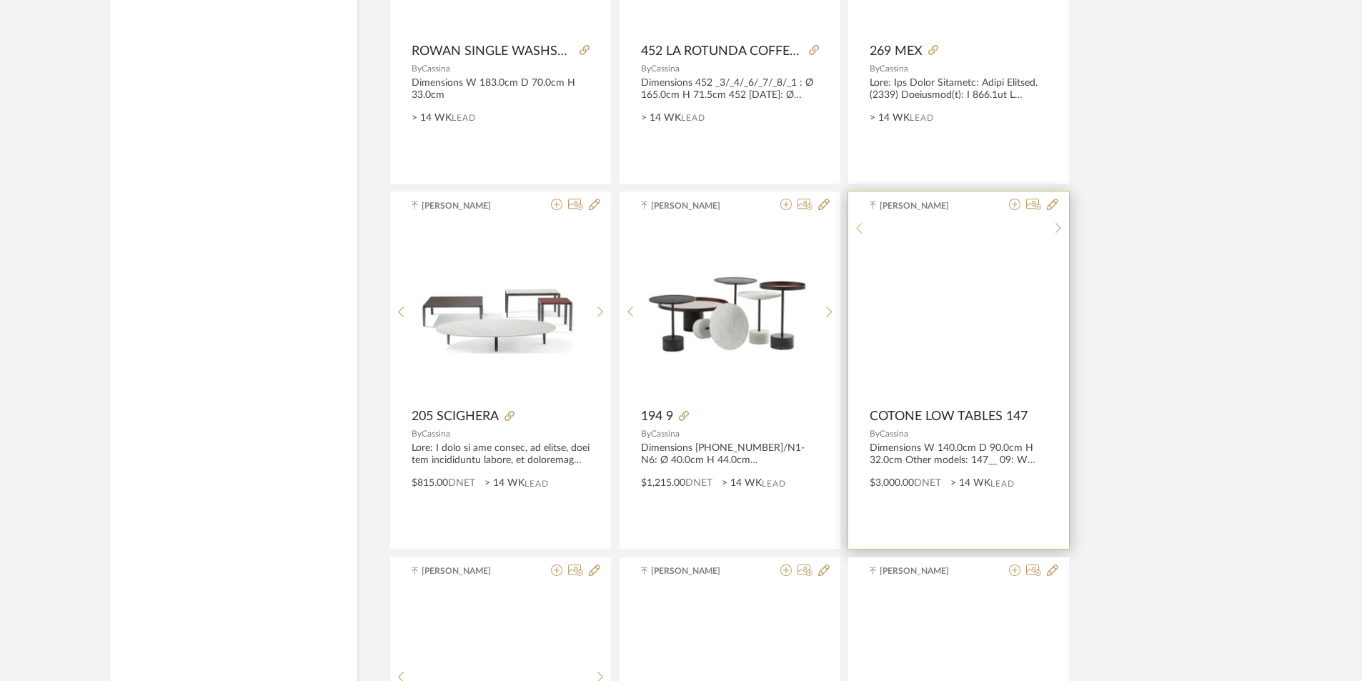
scroll to position [13310, 0]
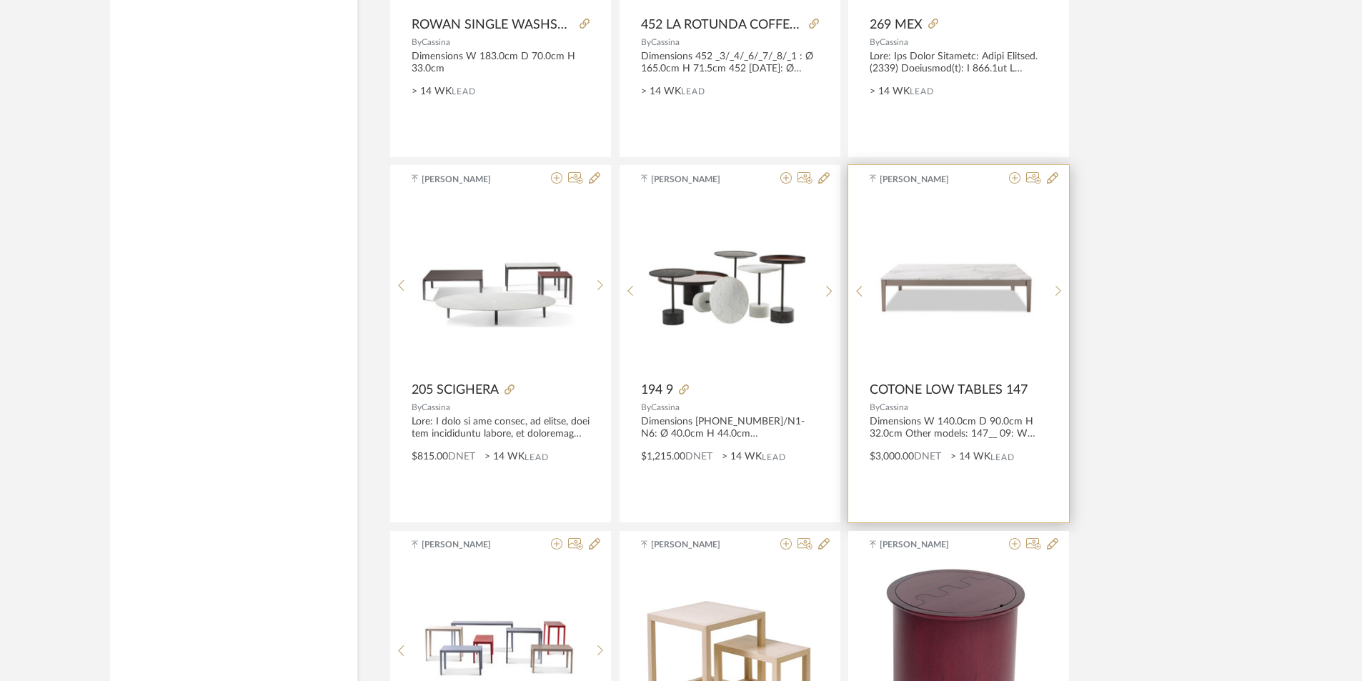
click at [930, 392] on span "COTONE LOW TABLES 147" at bounding box center [949, 390] width 158 height 16
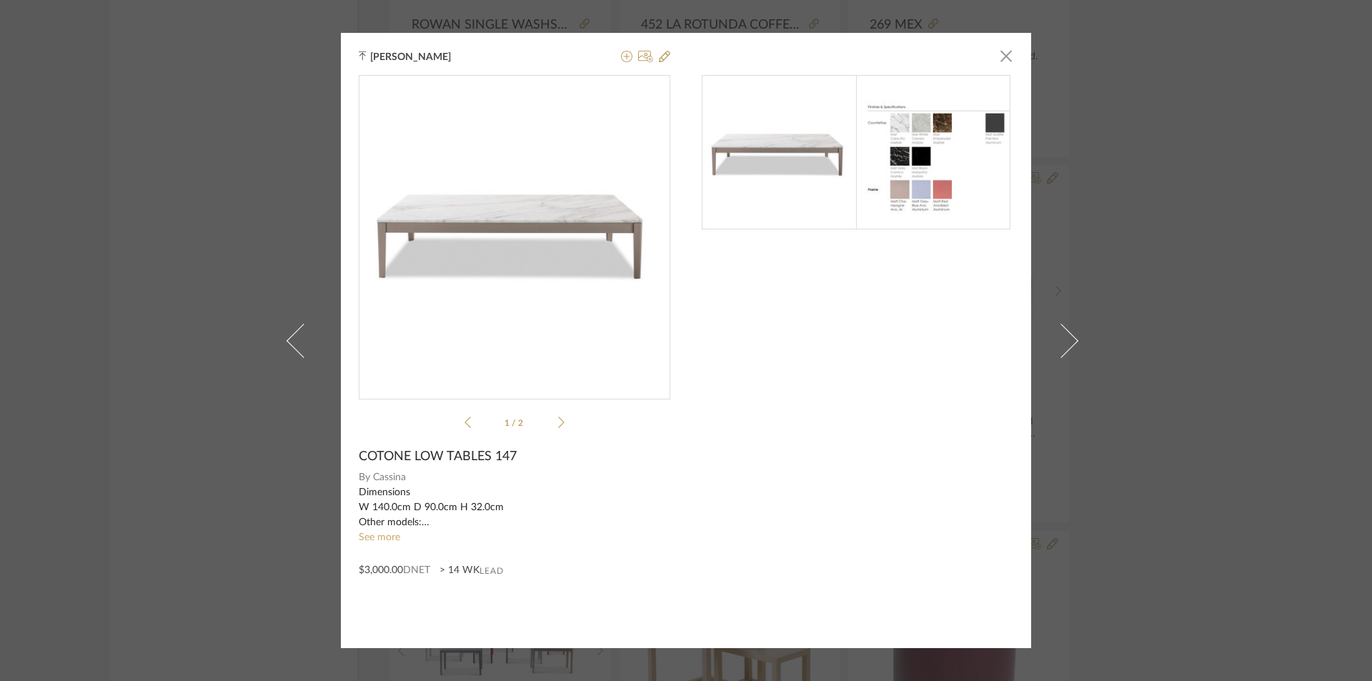
click at [383, 540] on link "See more" at bounding box center [379, 537] width 41 height 10
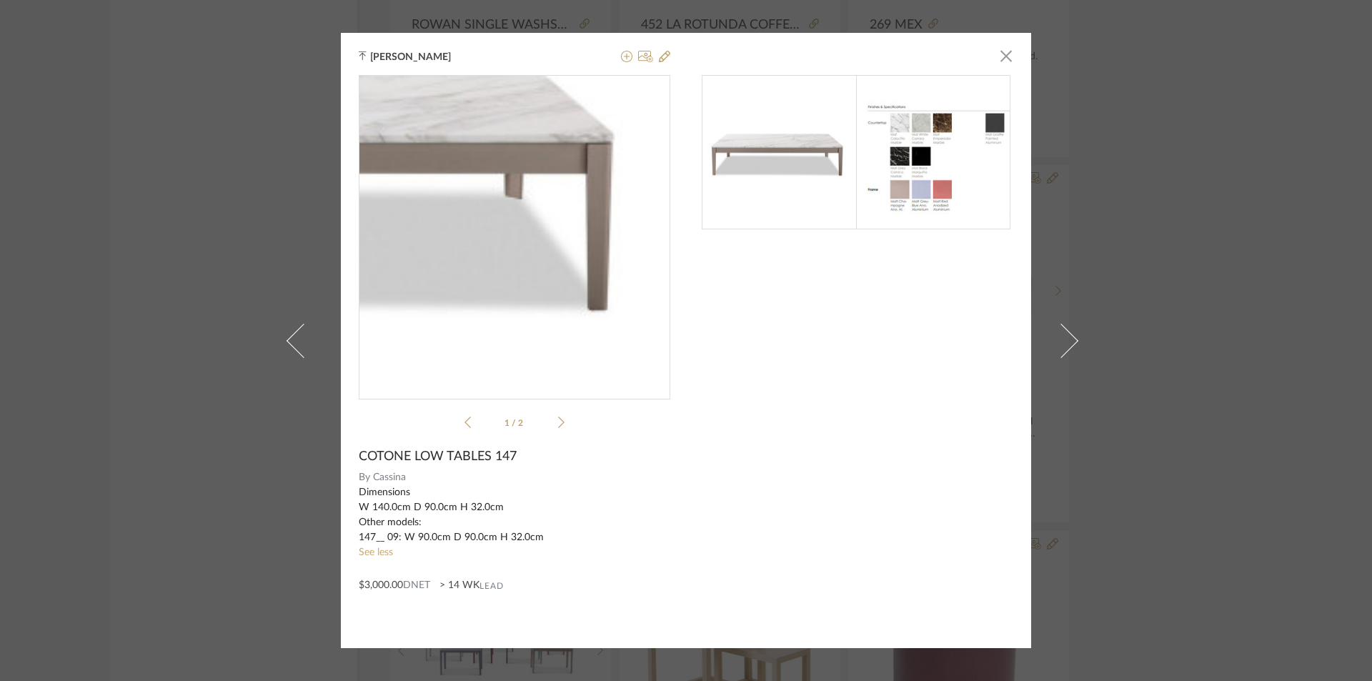
click at [605, 252] on img "0" at bounding box center [515, 231] width 312 height 173
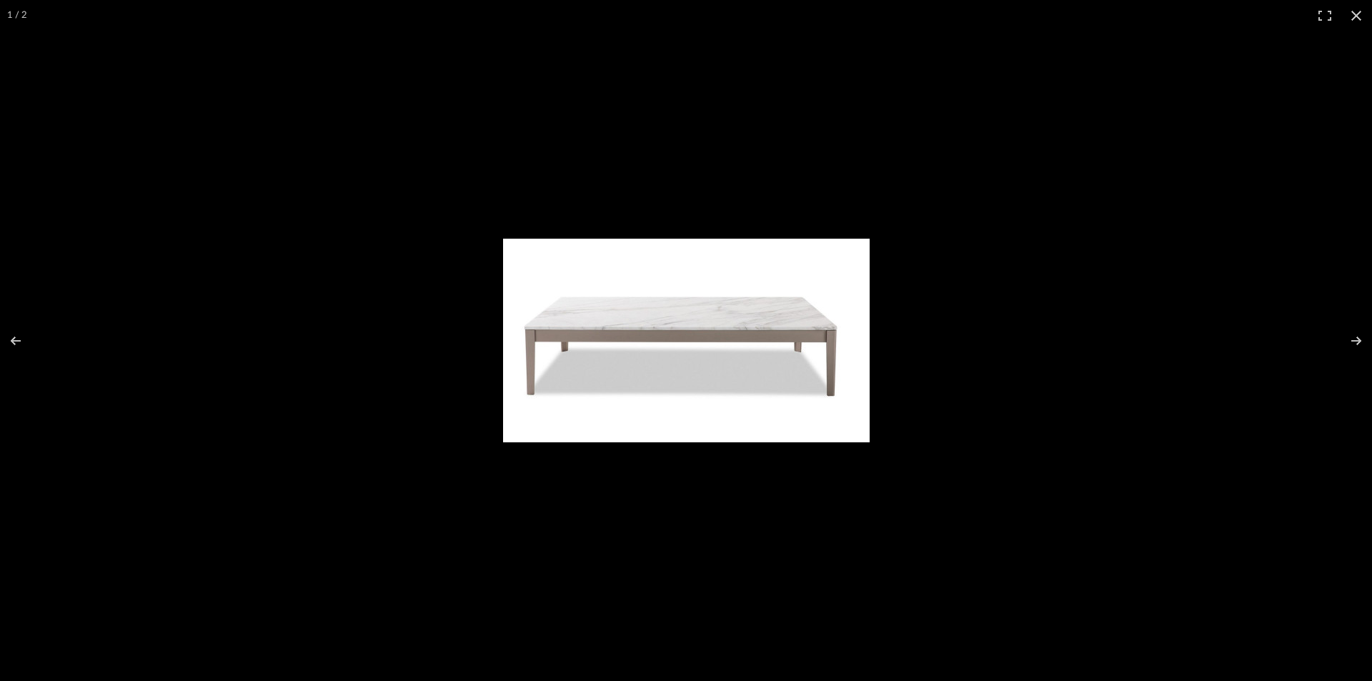
click at [730, 307] on img at bounding box center [686, 341] width 367 height 204
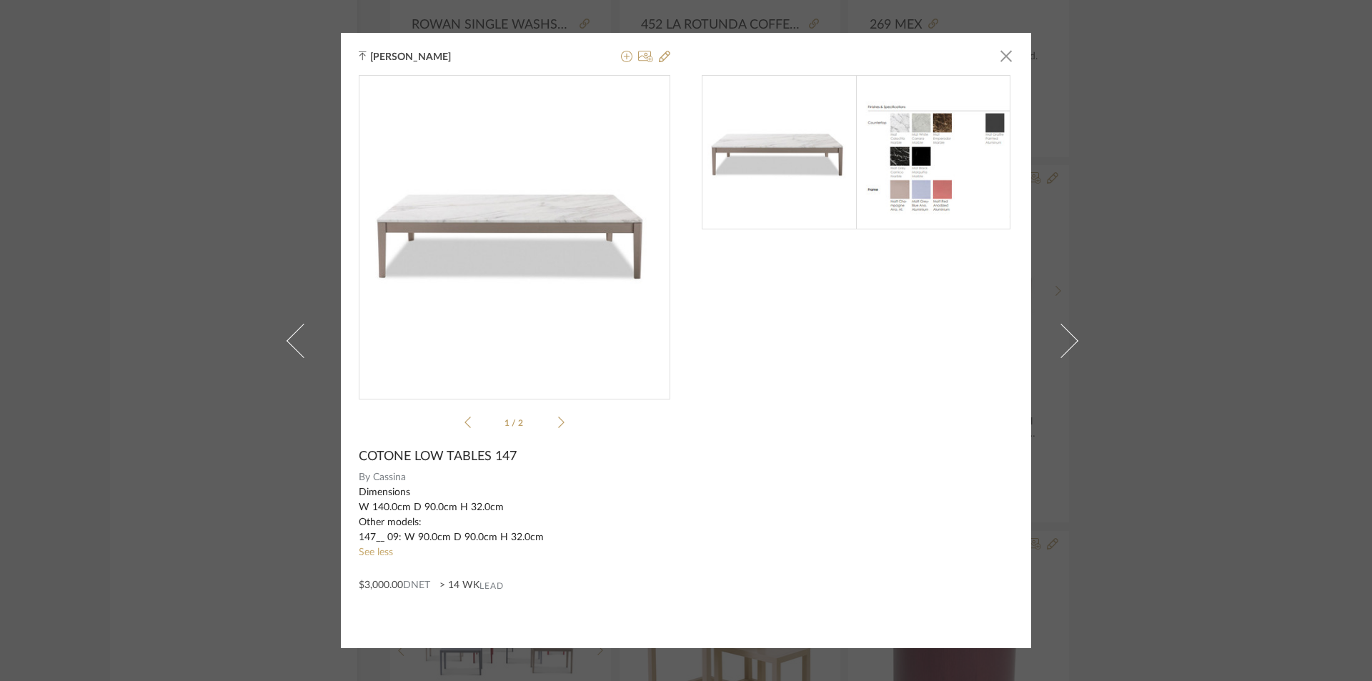
click at [730, 307] on div at bounding box center [858, 352] width 312 height 555
click at [452, 452] on span "COTONE LOW TABLES 147" at bounding box center [438, 457] width 158 height 16
copy span "COTONE LOW TABLES 147"
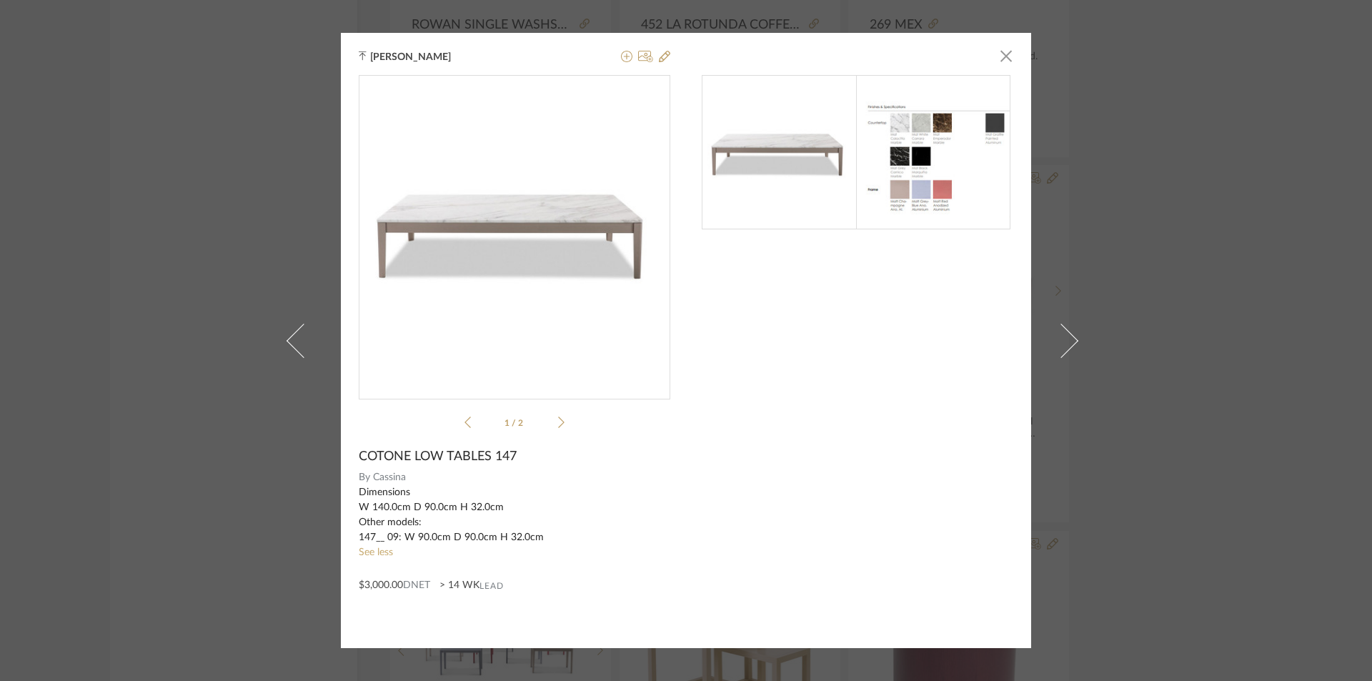
click at [1097, 288] on div "Pavithra Bhaskaran × 1 / 2 COTONE LOW TABLES 147 By Cassina Dimensions W 140.0c…" at bounding box center [686, 340] width 1372 height 681
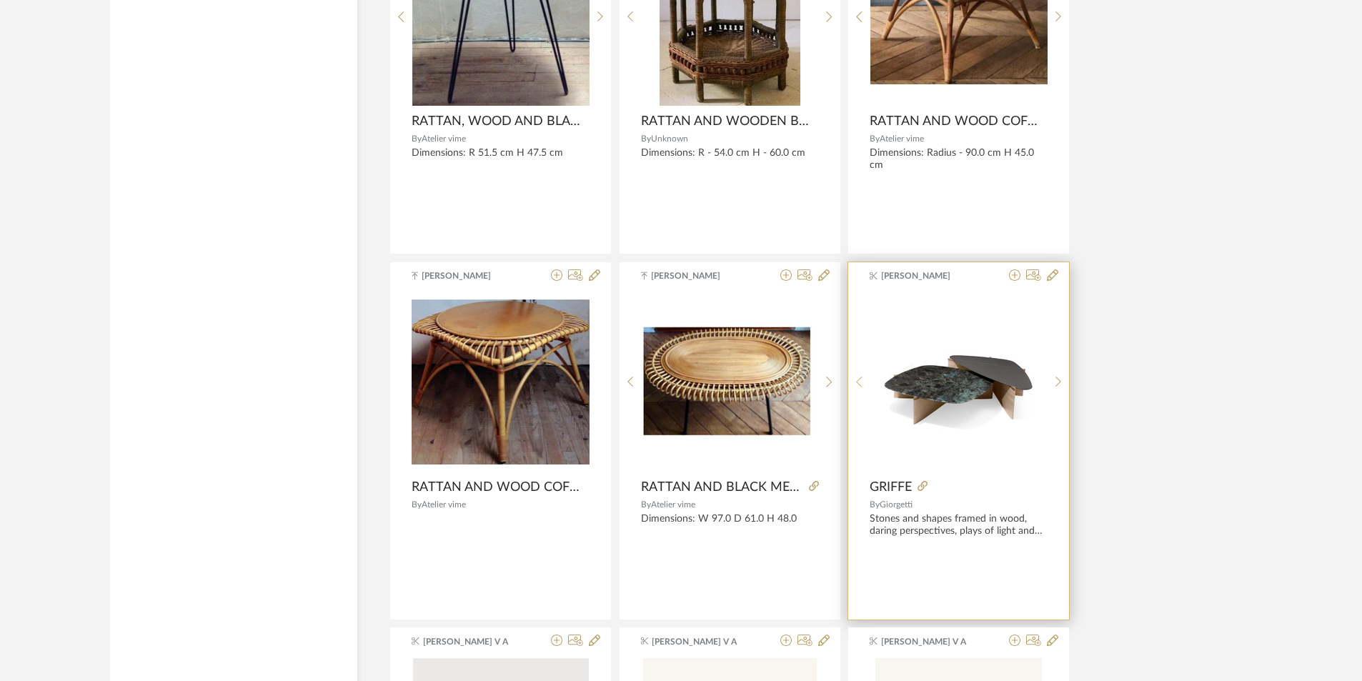
scroll to position [14310, 0]
